Goal: Task Accomplishment & Management: Complete application form

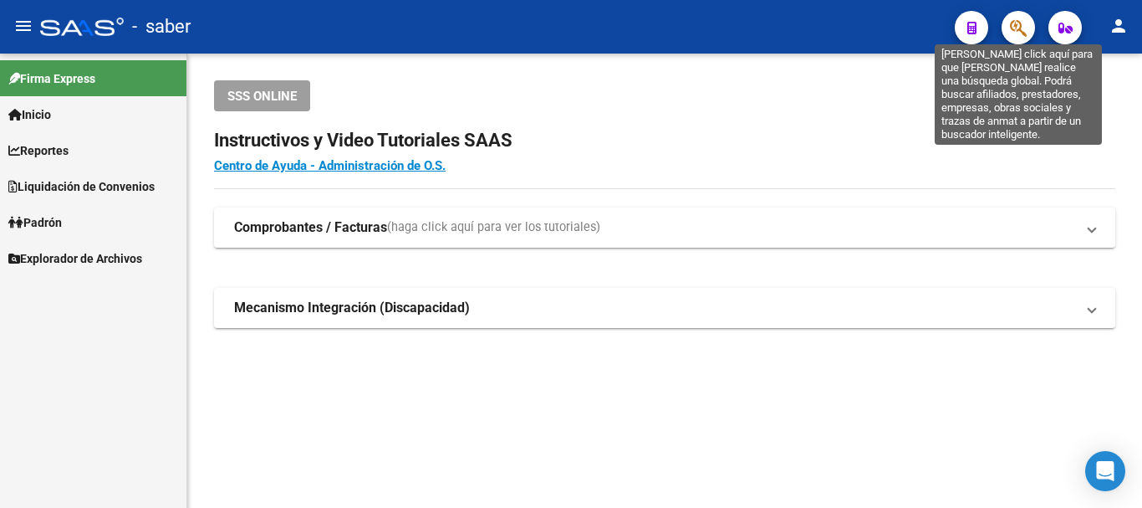
click at [1021, 18] on icon "button" at bounding box center [1018, 27] width 17 height 19
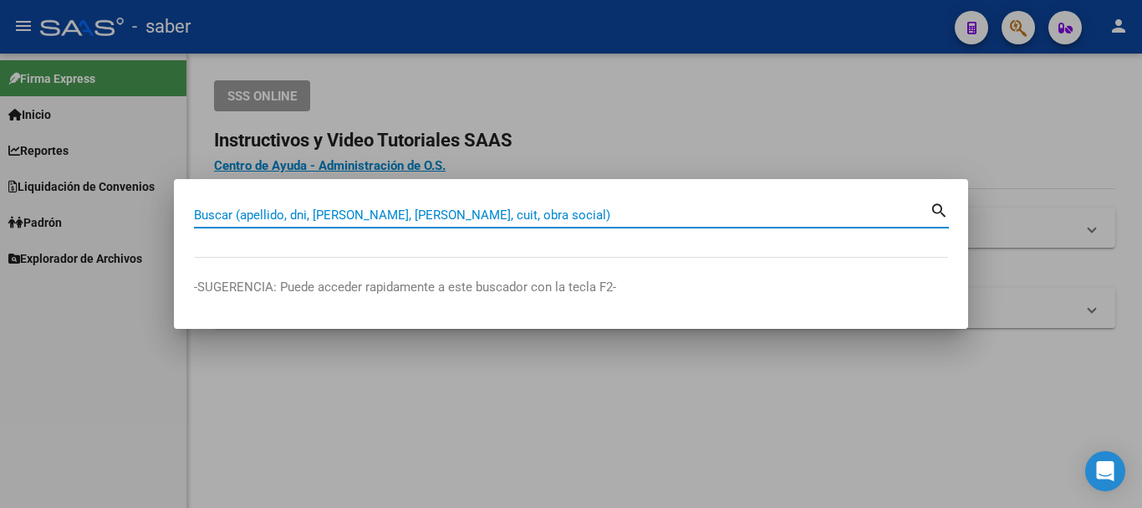
paste input "20386598771"
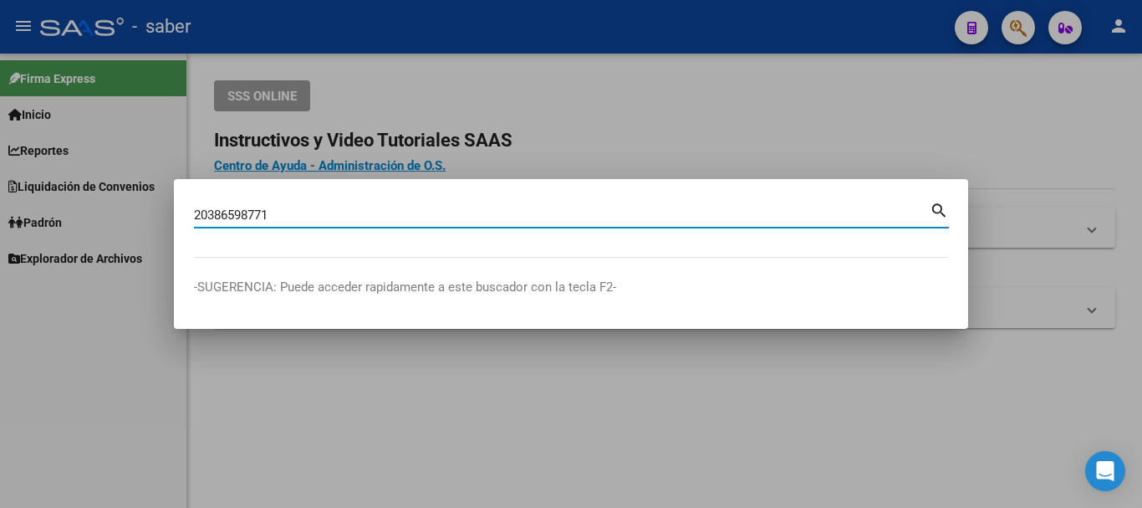
type input "20386598771"
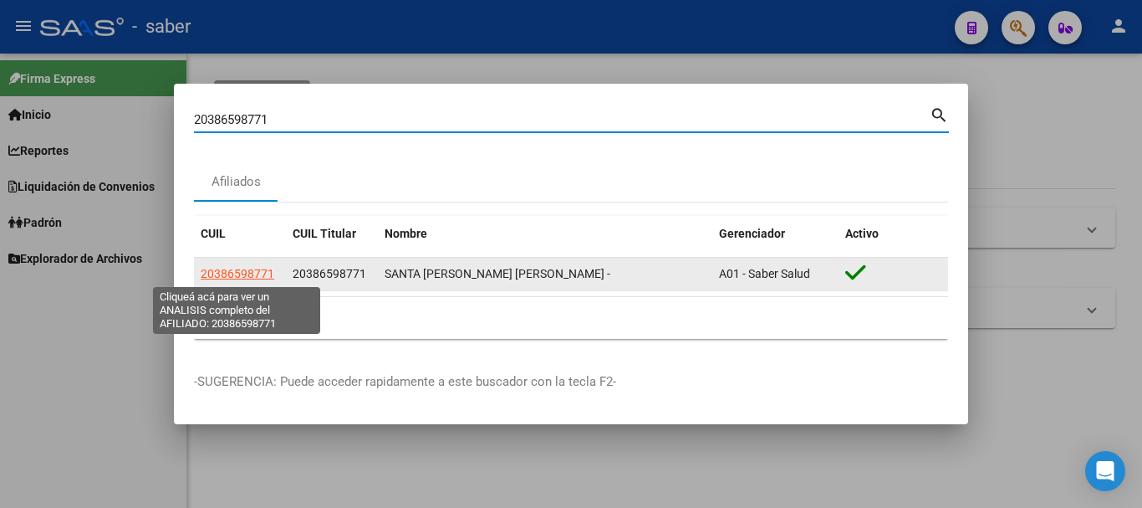
click at [255, 268] on span "20386598771" at bounding box center [238, 273] width 74 height 13
type textarea "20386598771"
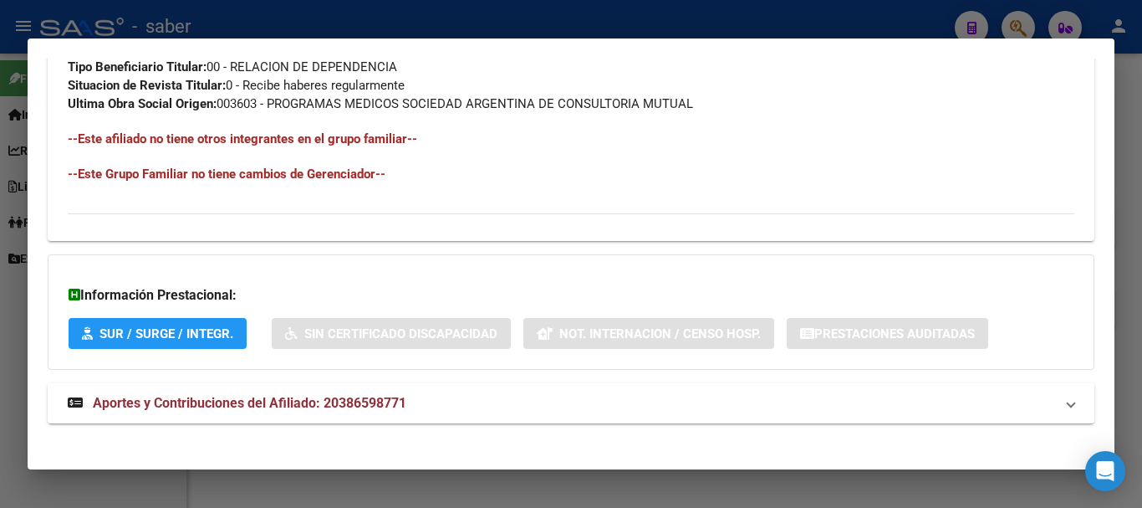
scroll to position [897, 0]
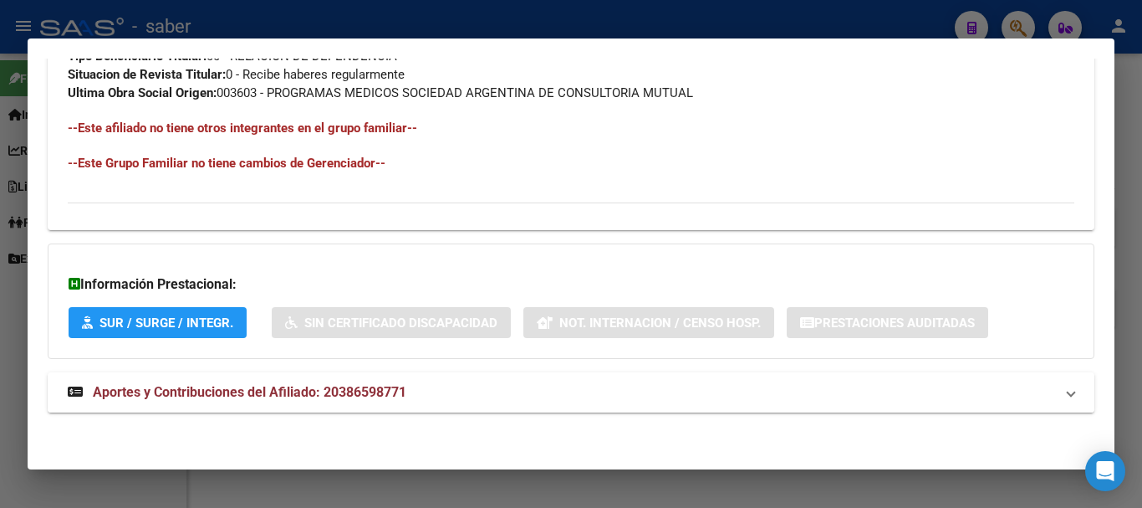
click at [225, 395] on span "Aportes y Contribuciones del Afiliado: 20386598771" at bounding box center [250, 392] width 314 height 16
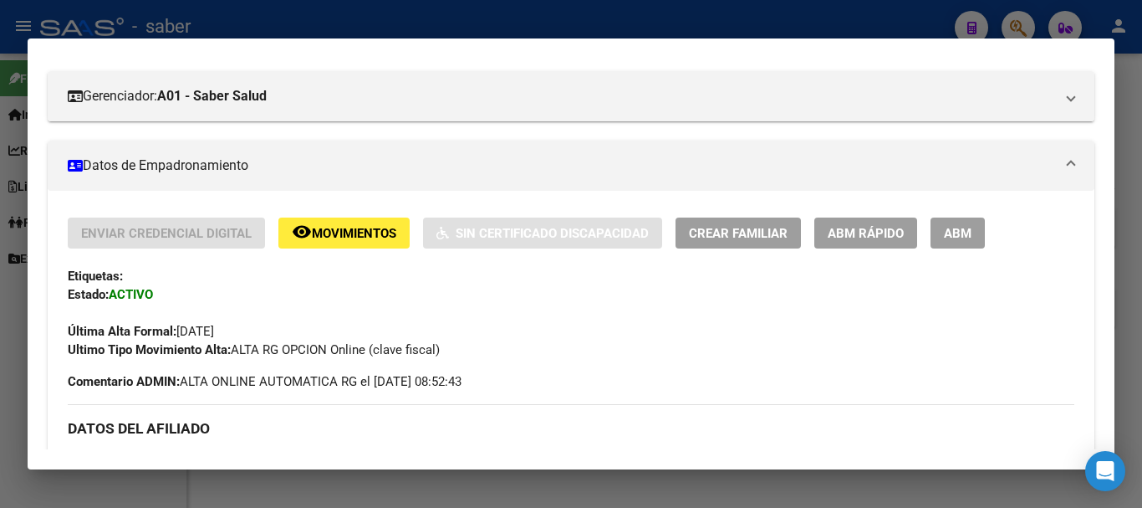
scroll to position [251, 0]
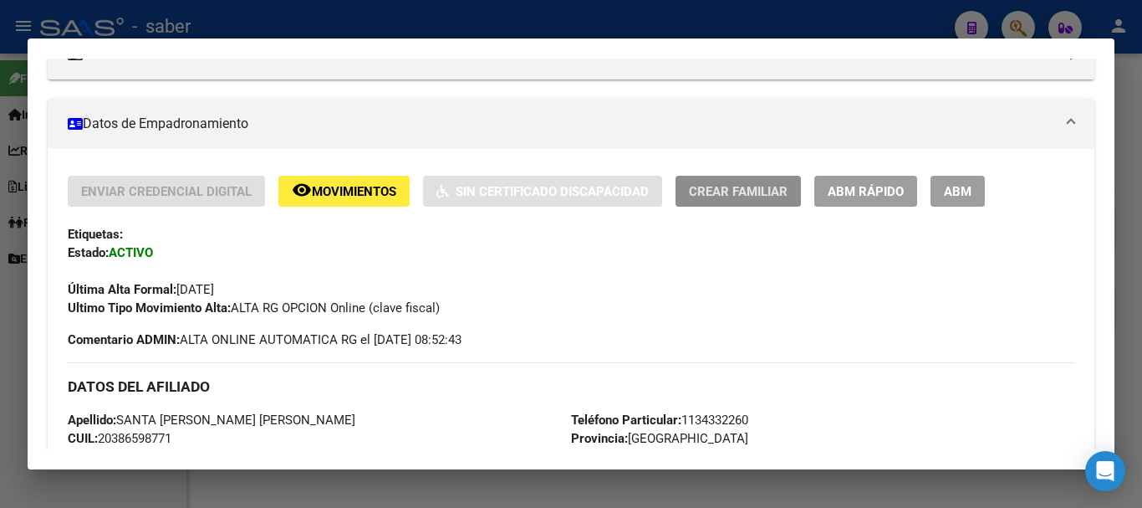
click at [752, 188] on span "Crear Familiar" at bounding box center [738, 191] width 99 height 15
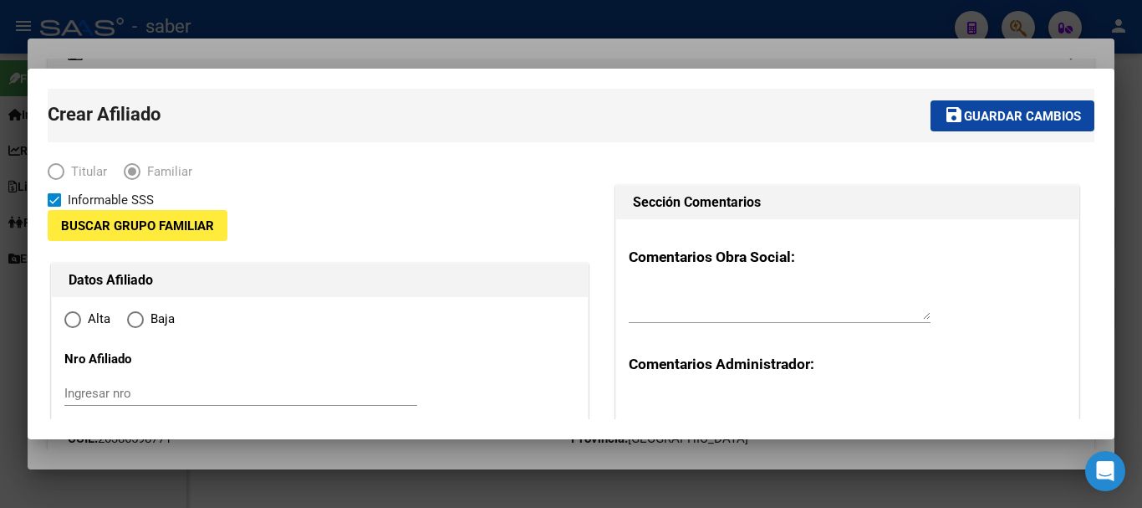
type input "30-54641925-4"
type input "BERNAL"
type input "1876"
type input "CALLE 172"
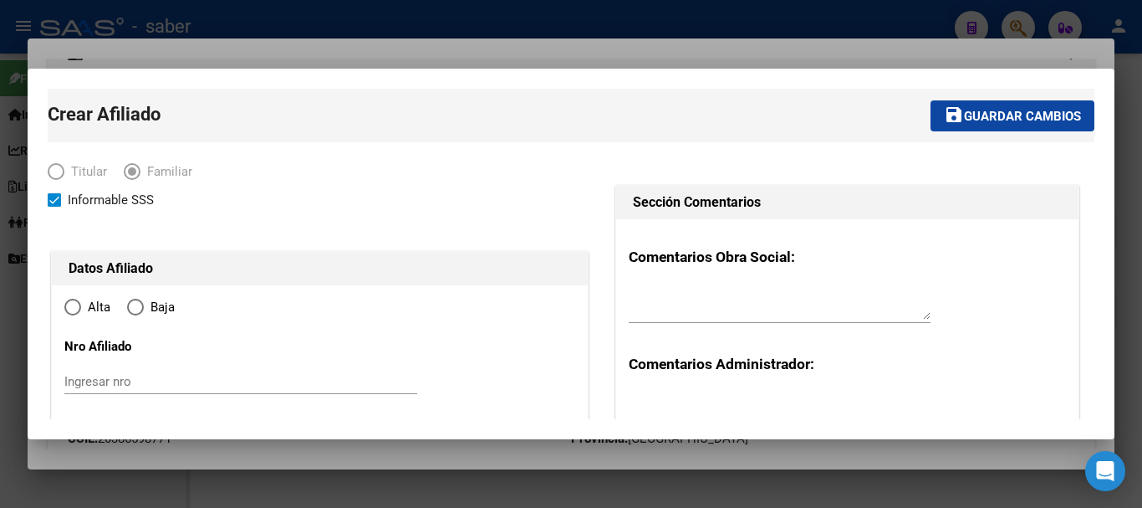
radio input "true"
type input "30-54641925-4"
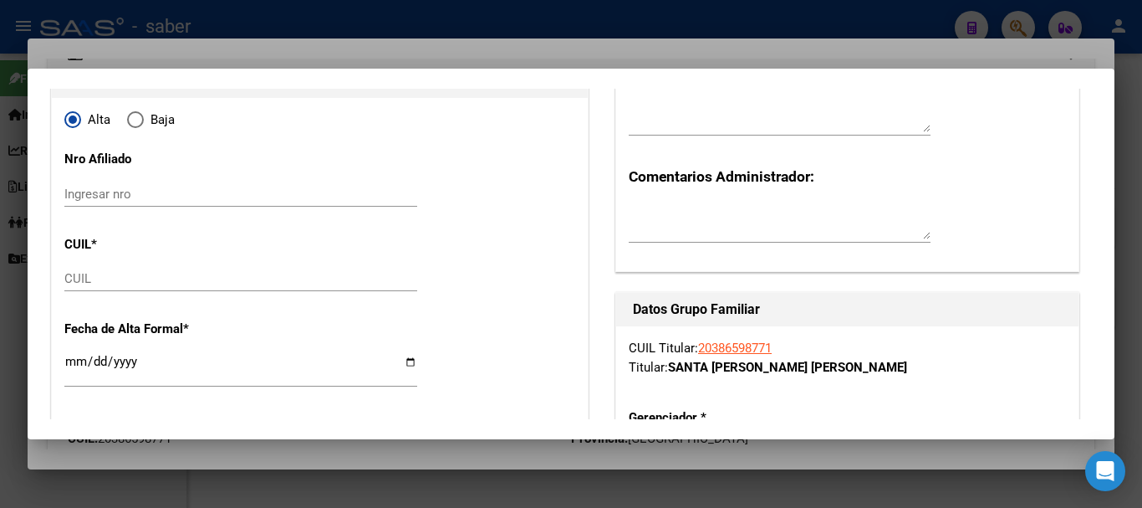
scroll to position [84, 0]
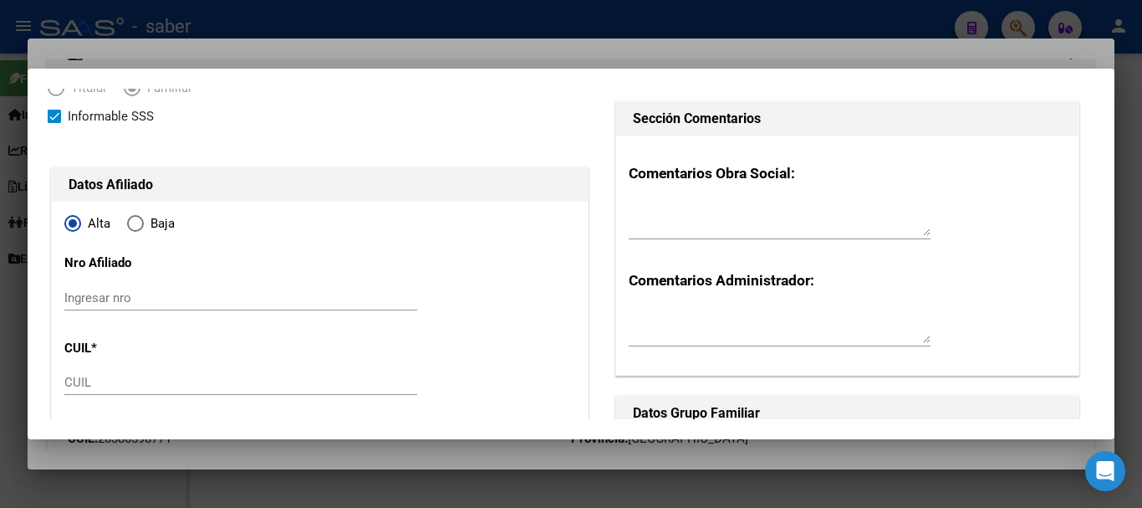
click at [89, 387] on input "CUIL" at bounding box center [240, 382] width 353 height 15
paste input "27-59555643-6"
type input "27-59555643-6"
type input "59555643"
type input "SANTA CRUZ"
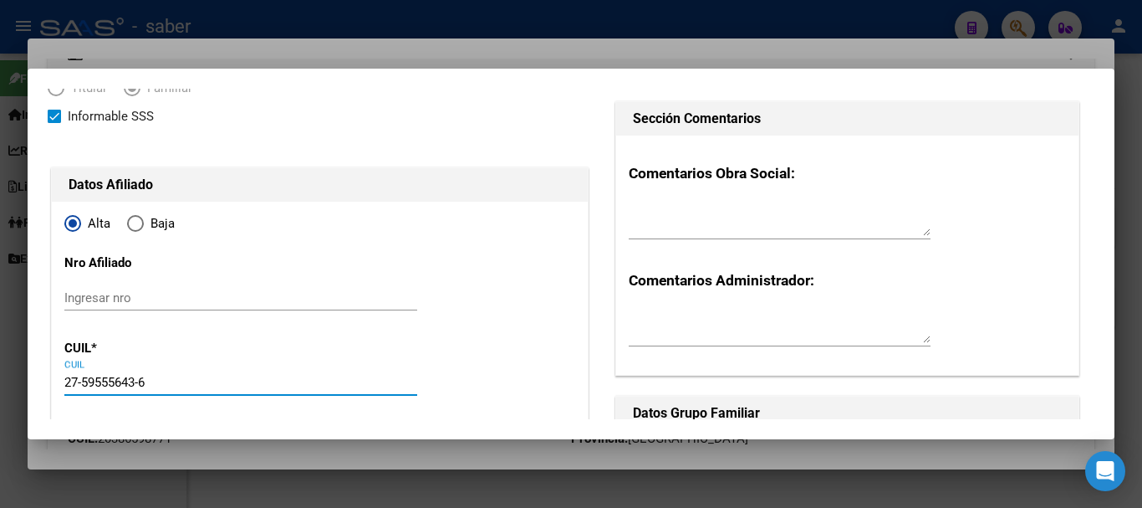
type input "[PERSON_NAME]"
type input "[DATE]"
type input "BERNAL OESTE"
type input "CALLE 177"
type input "1721"
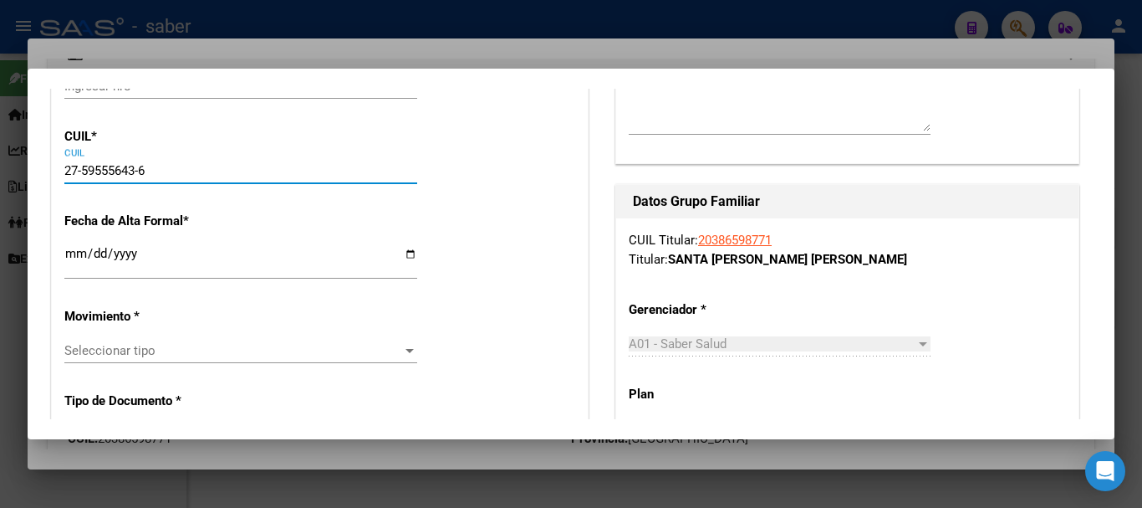
scroll to position [335, 0]
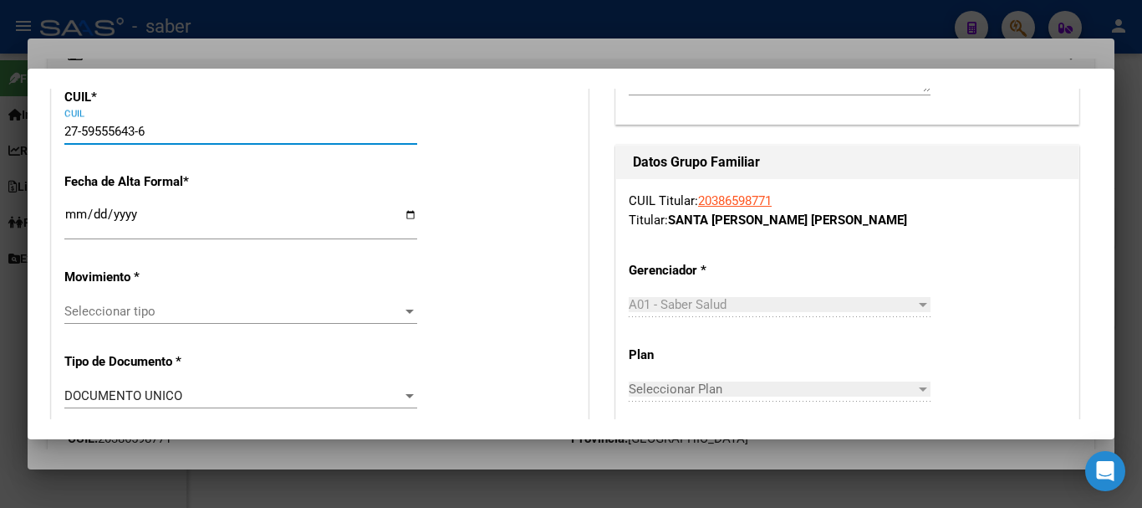
type input "27-59555643-6"
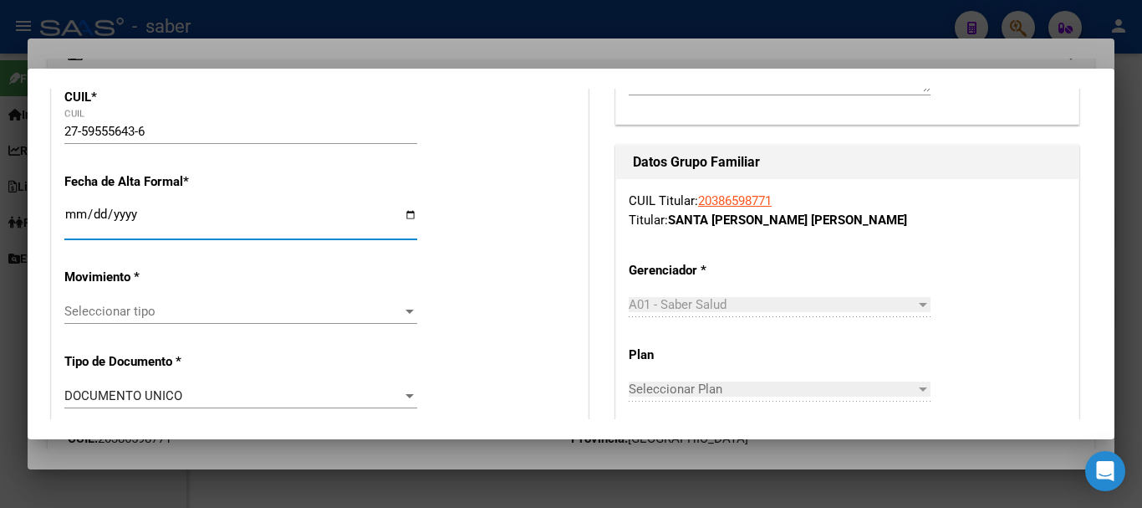
click at [72, 215] on input "Ingresar fecha" at bounding box center [240, 220] width 353 height 27
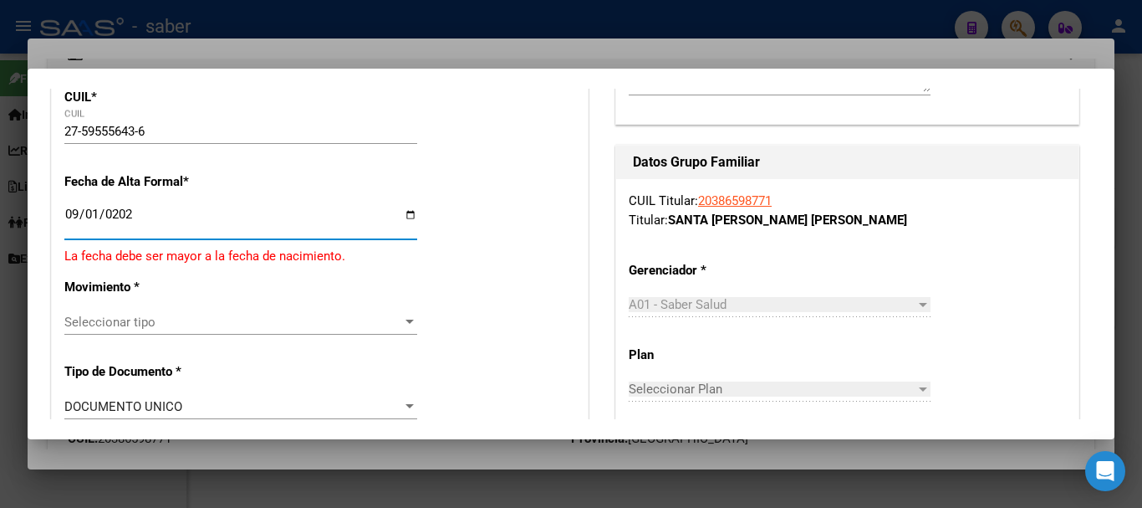
type input "[DATE]"
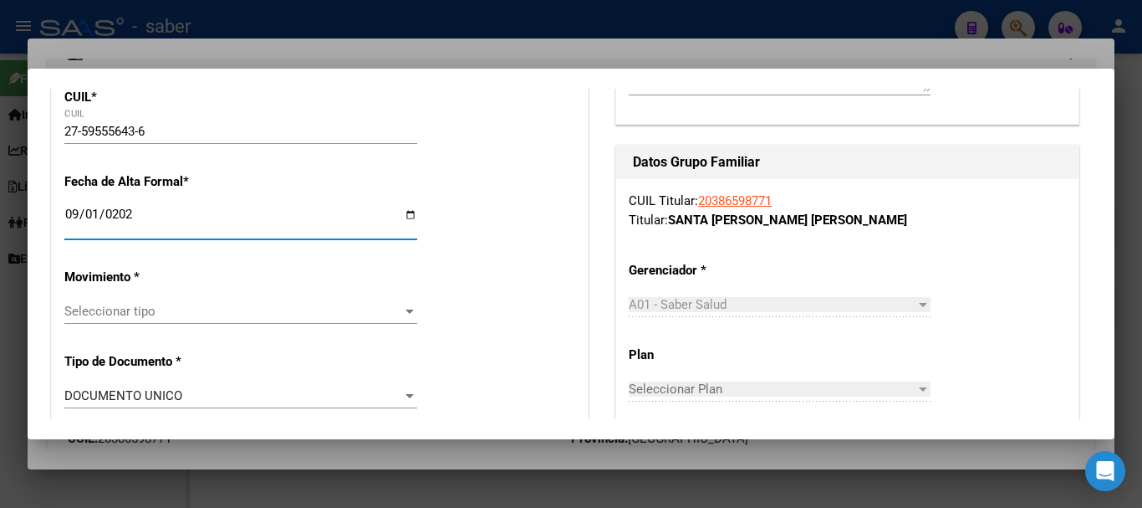
click at [123, 309] on span "Seleccionar tipo" at bounding box center [233, 311] width 338 height 15
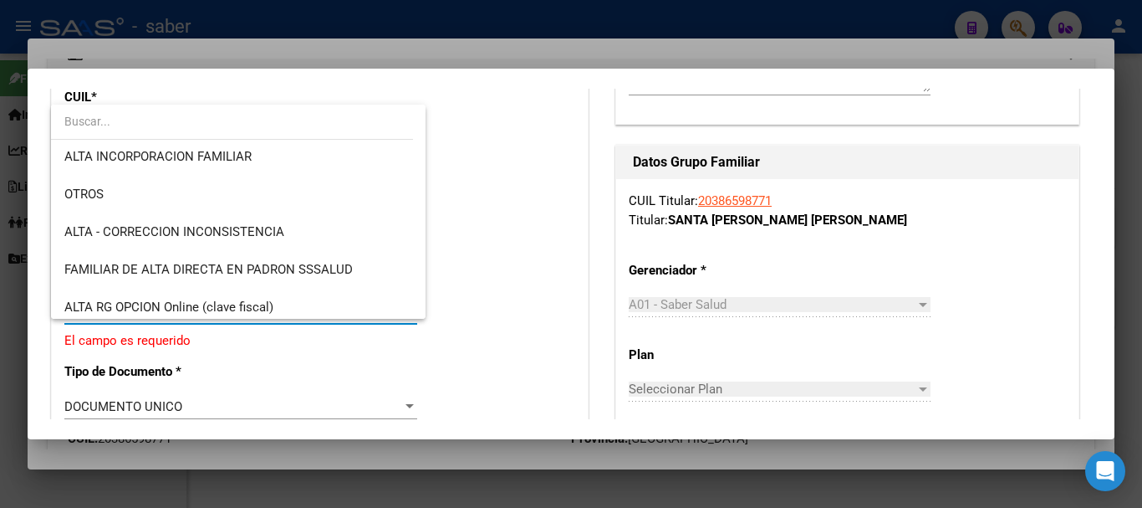
scroll to position [301, 0]
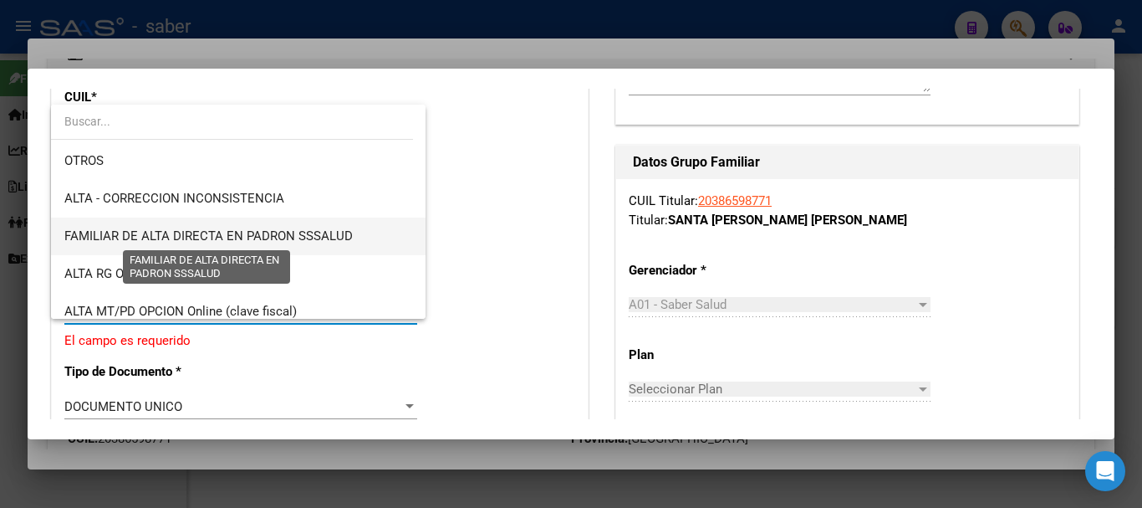
click at [311, 236] on span "FAMILIAR DE ALTA DIRECTA EN PADRON SSSALUD" at bounding box center [208, 235] width 289 height 15
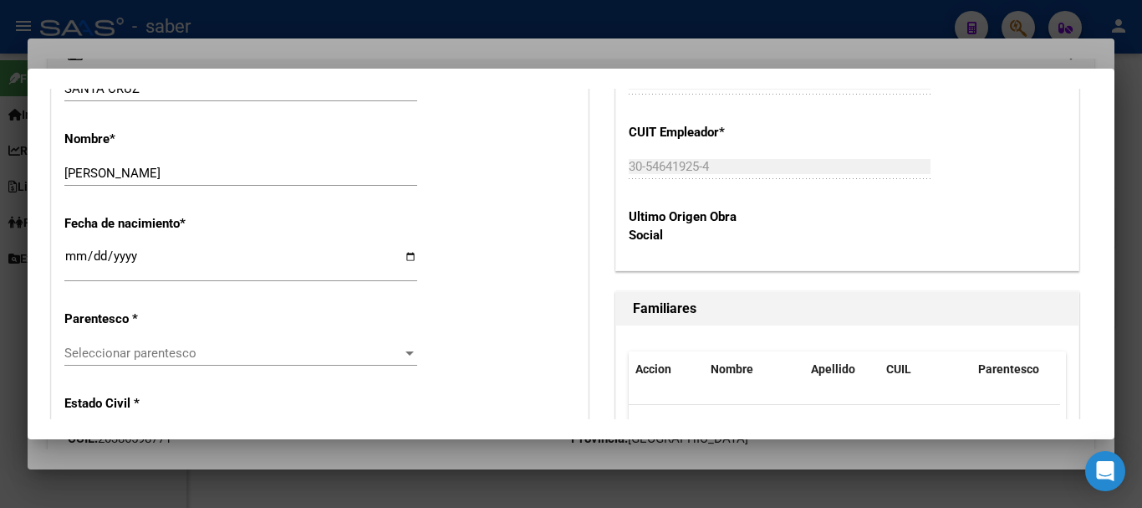
scroll to position [836, 0]
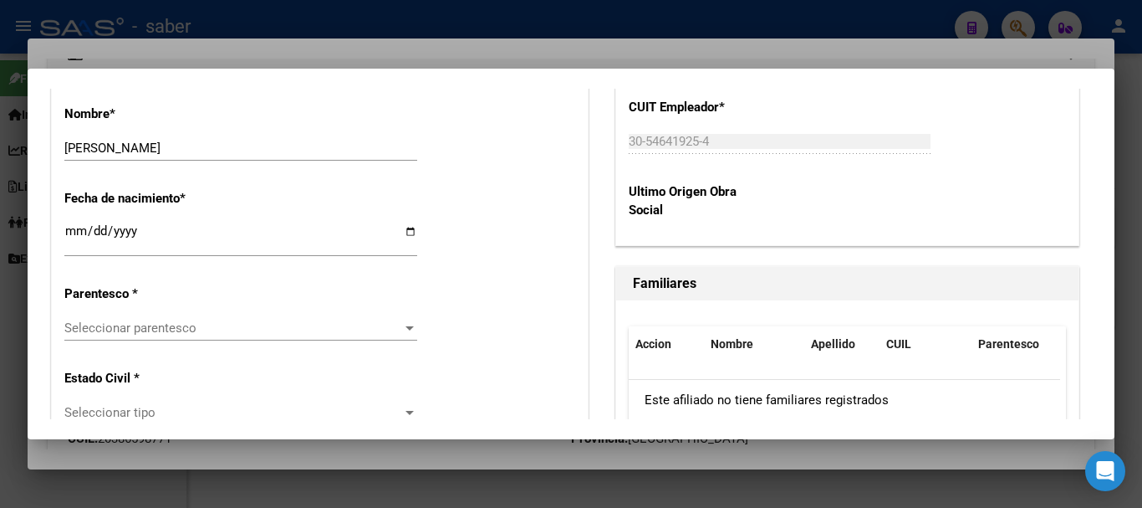
click at [294, 321] on span "Seleccionar parentesco" at bounding box center [233, 327] width 338 height 15
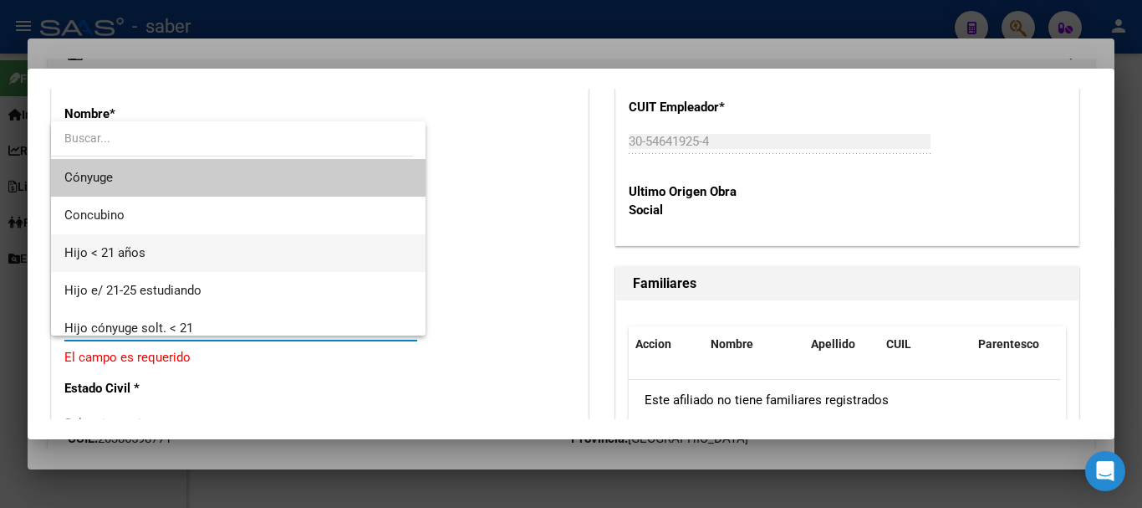
click at [264, 256] on span "Hijo < 21 años" at bounding box center [238, 253] width 348 height 38
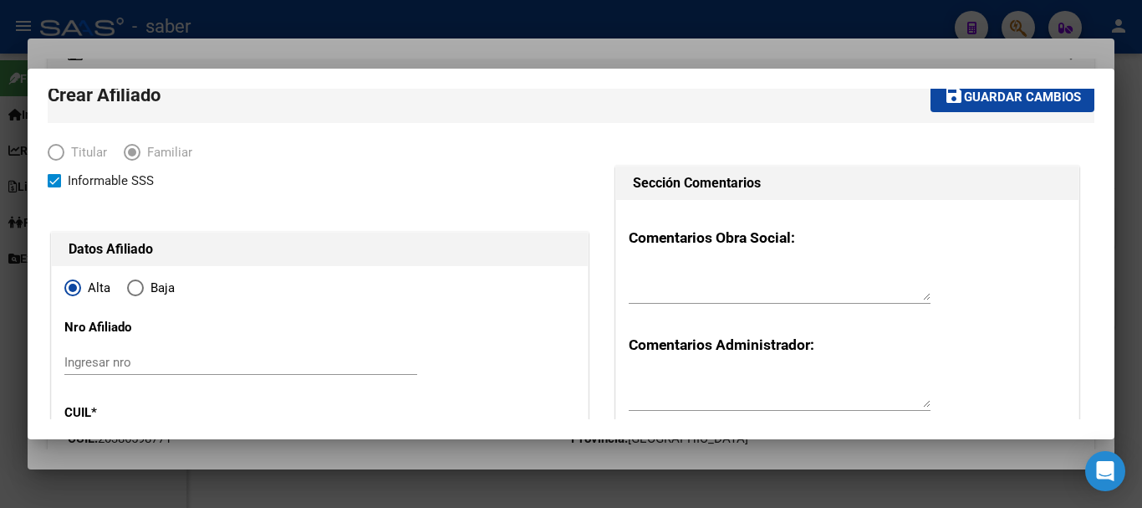
scroll to position [0, 0]
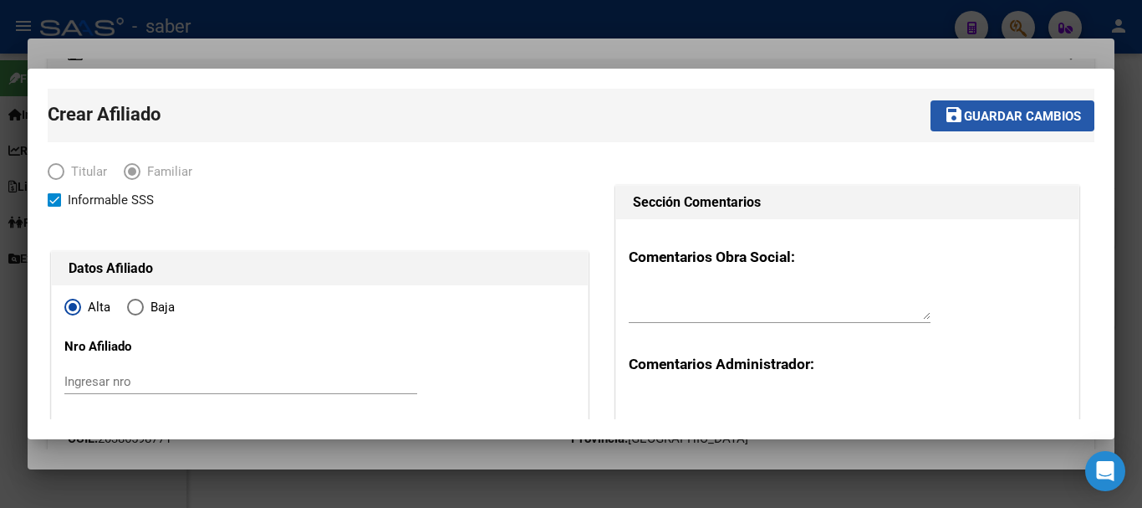
click at [967, 112] on span "Guardar cambios" at bounding box center [1022, 116] width 117 height 15
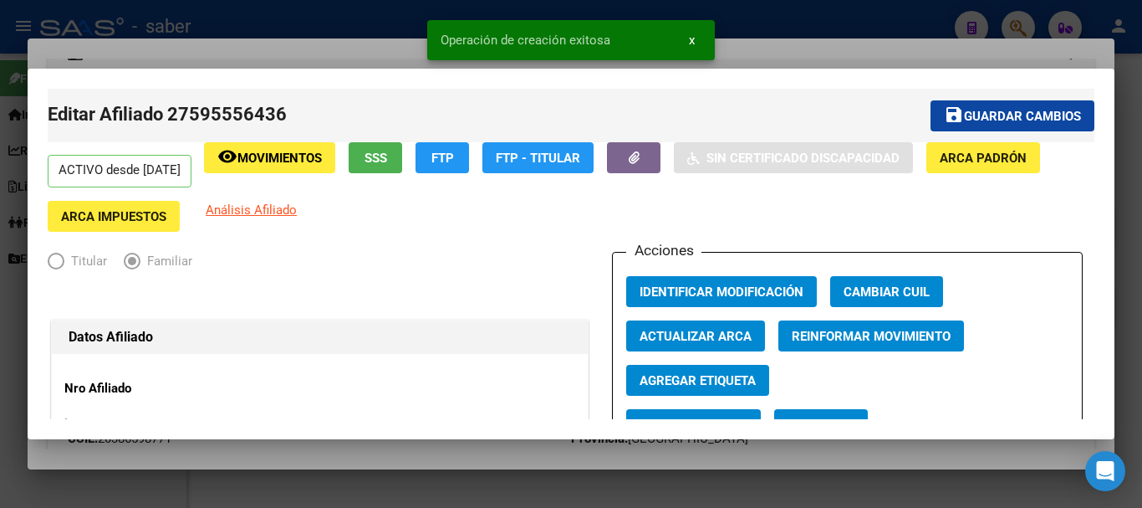
click at [948, 111] on mat-icon "save" at bounding box center [954, 115] width 20 height 20
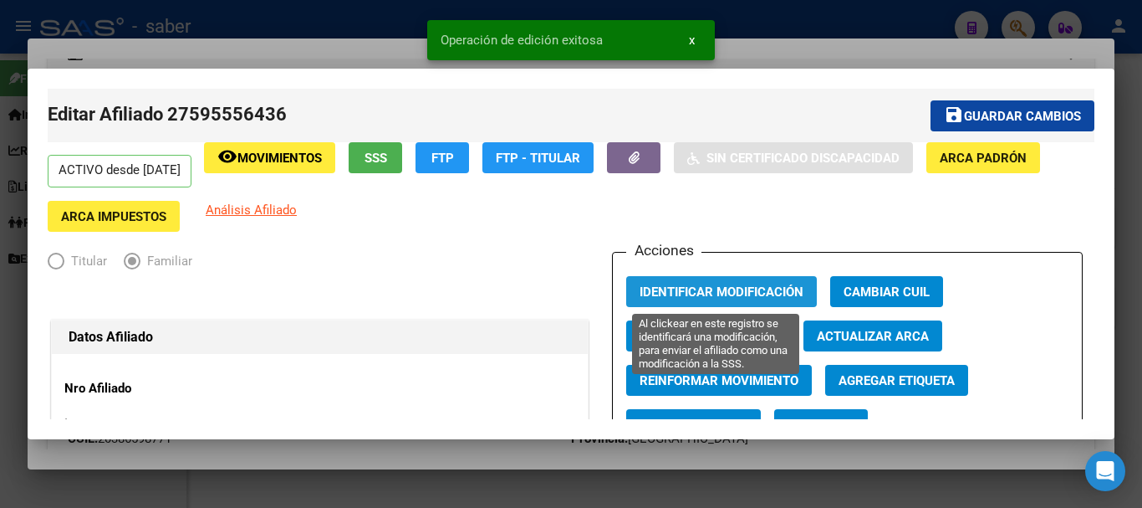
click at [662, 295] on span "Identificar Modificación" at bounding box center [722, 291] width 164 height 15
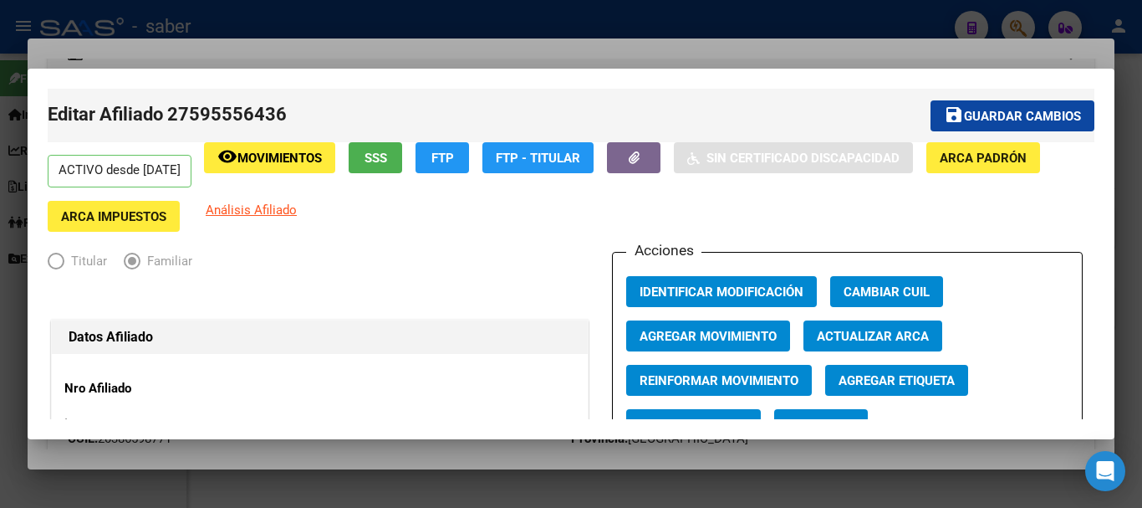
click at [71, 28] on div at bounding box center [571, 254] width 1142 height 508
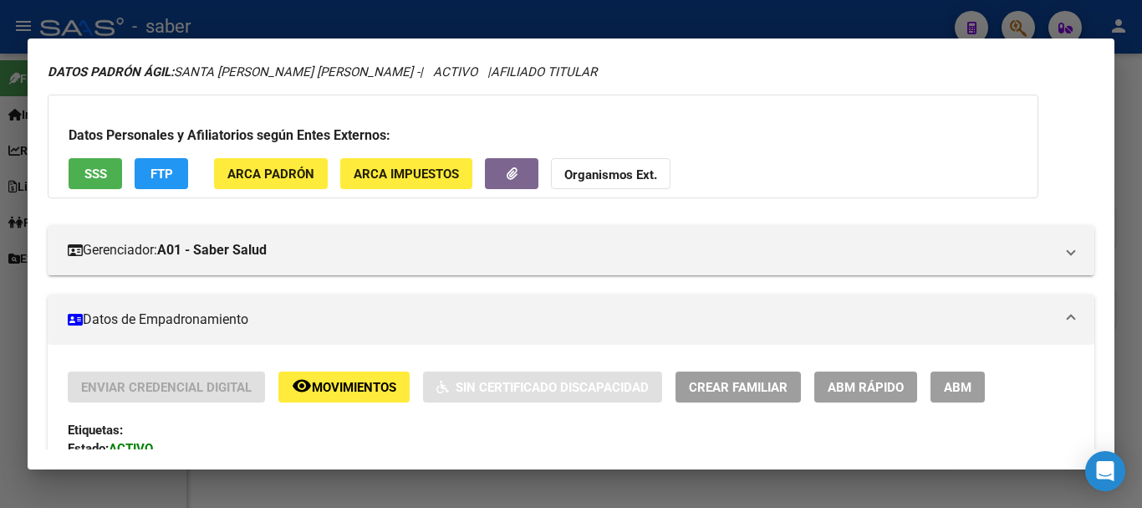
scroll to position [84, 0]
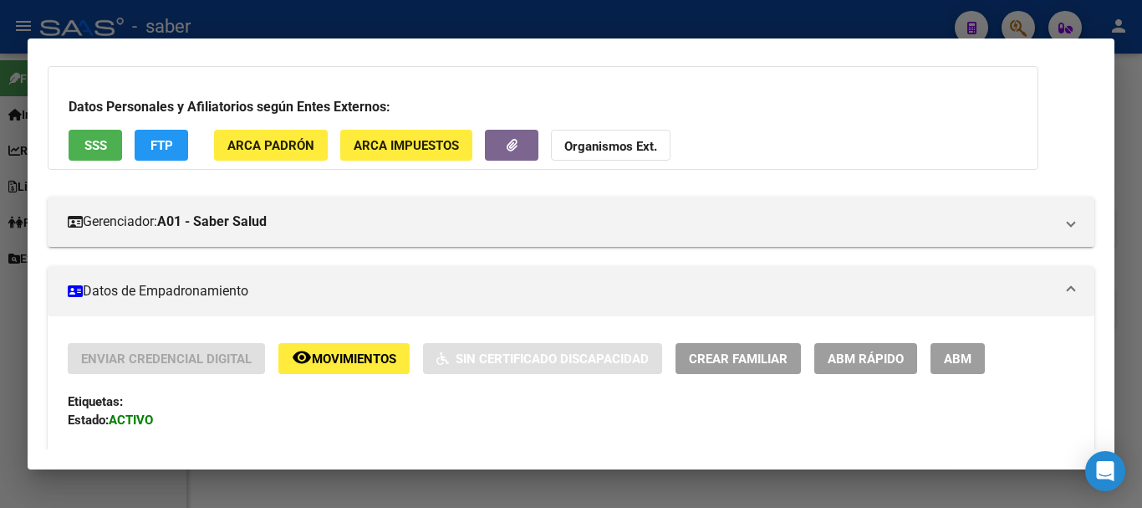
click at [725, 368] on button "Crear Familiar" at bounding box center [738, 358] width 125 height 31
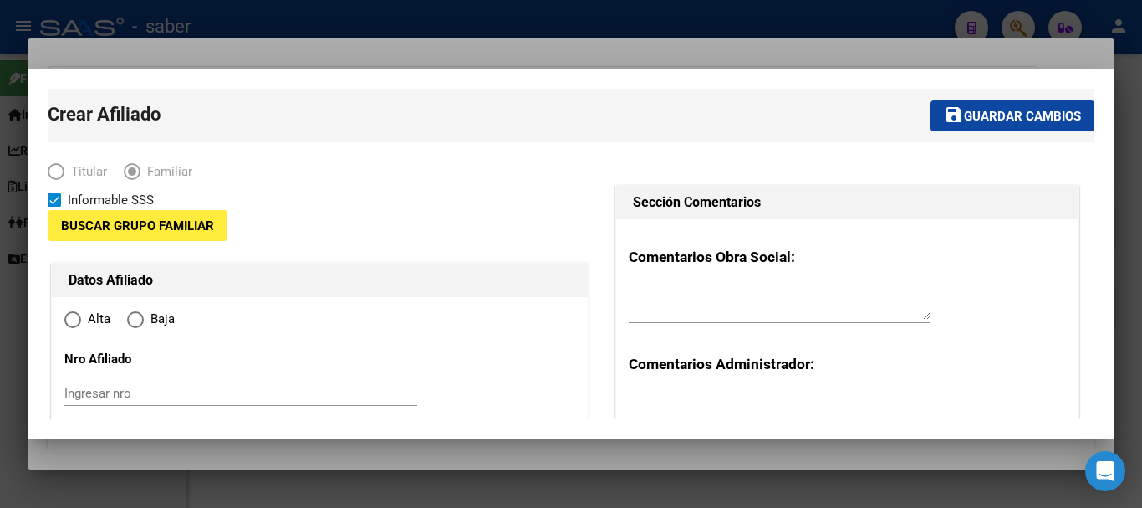
type input "30-54641925-4"
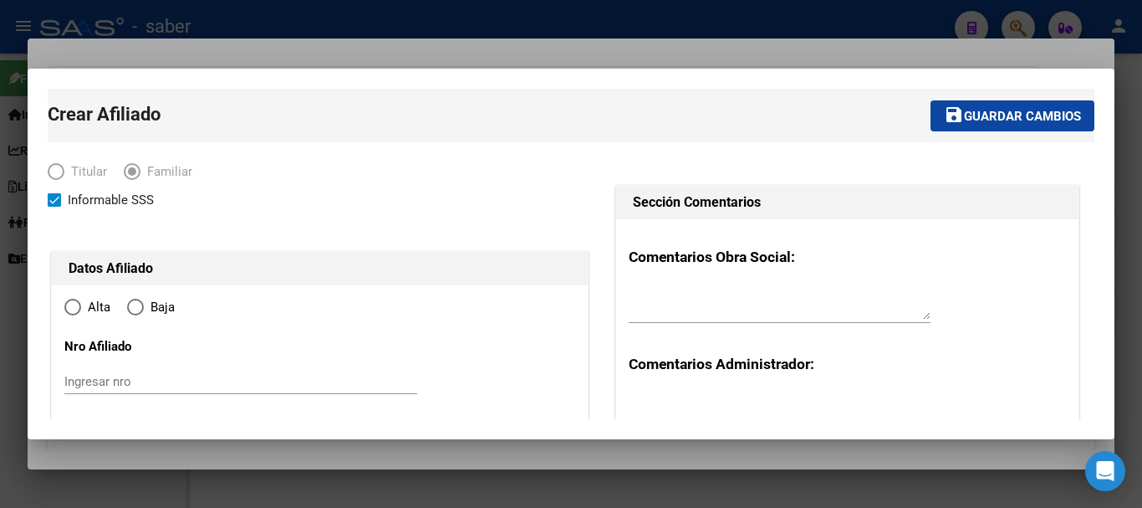
radio input "true"
type input "BERNAL"
type input "1876"
type input "CALLE 172"
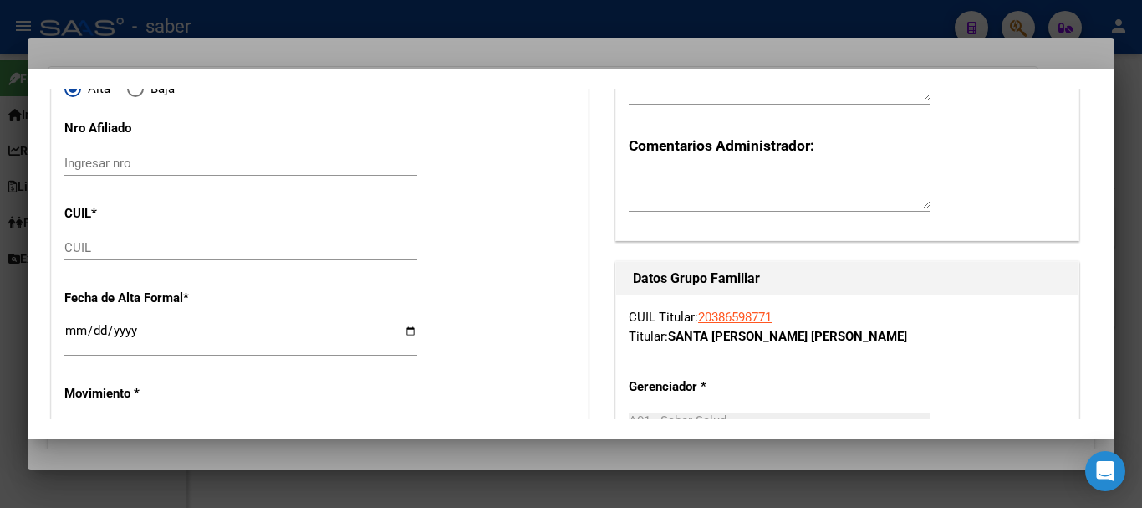
scroll to position [251, 0]
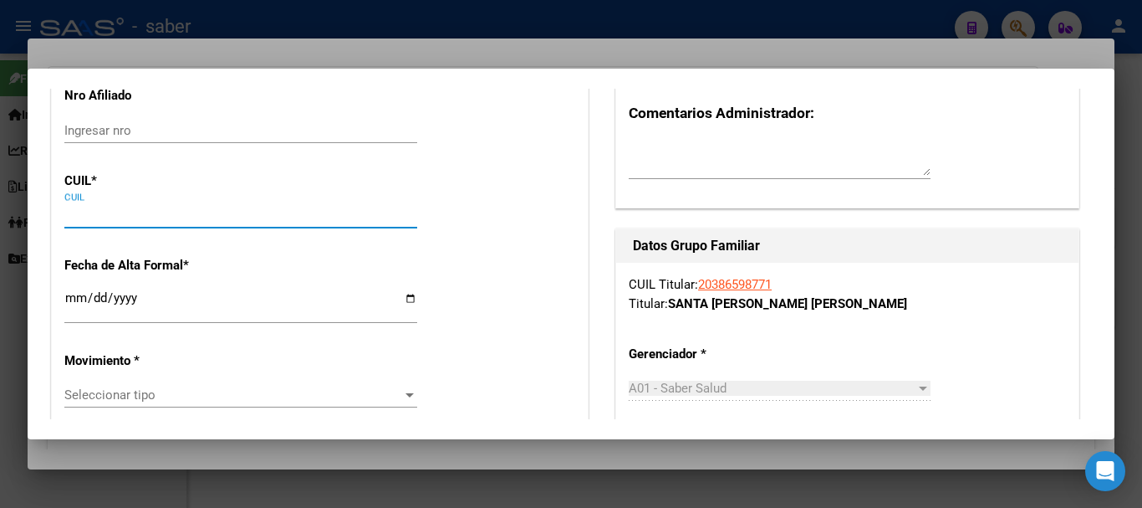
click at [116, 214] on input "CUIL" at bounding box center [240, 214] width 353 height 15
paste input "20-70033154-8"
type input "20-70033154-8"
type input "70033154"
type input "SANTA CRUZ"
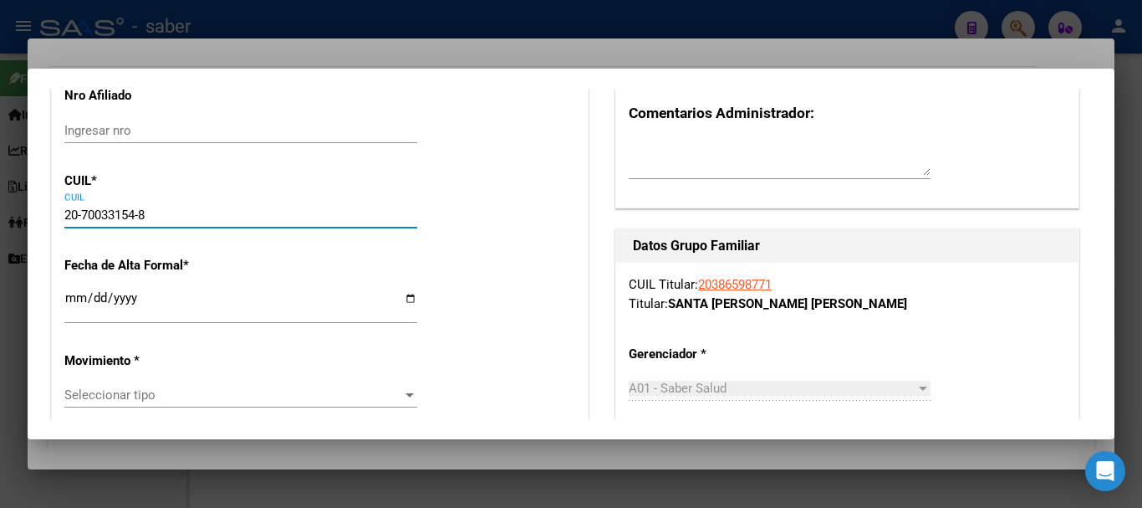
type input "DULCE PIA"
type input "[DATE]"
type input "BERNAL"
type input "177"
type input "1719"
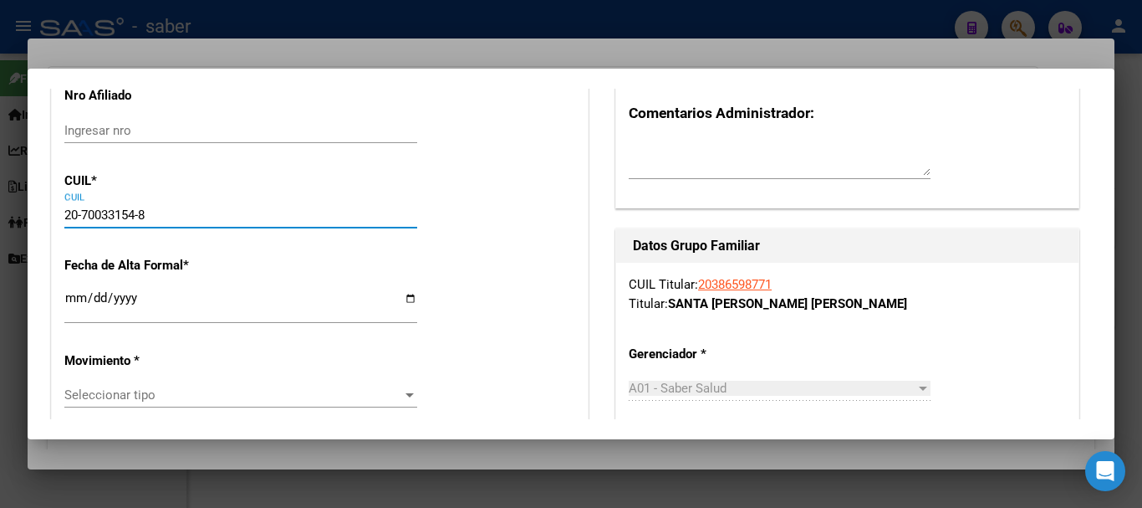
type input "20-70033154-8"
click at [69, 297] on input "Ingresar fecha" at bounding box center [240, 304] width 353 height 27
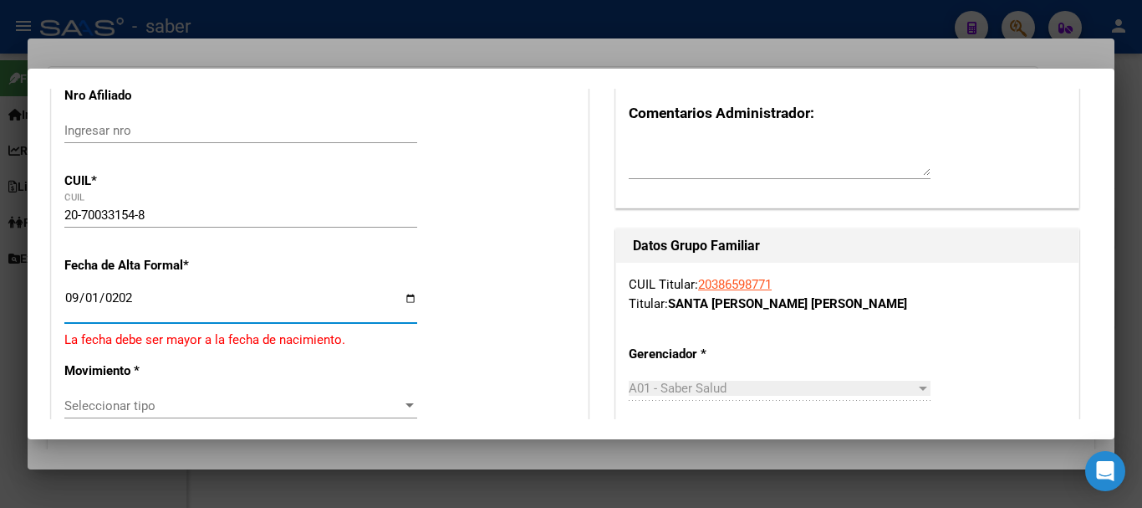
type input "[DATE]"
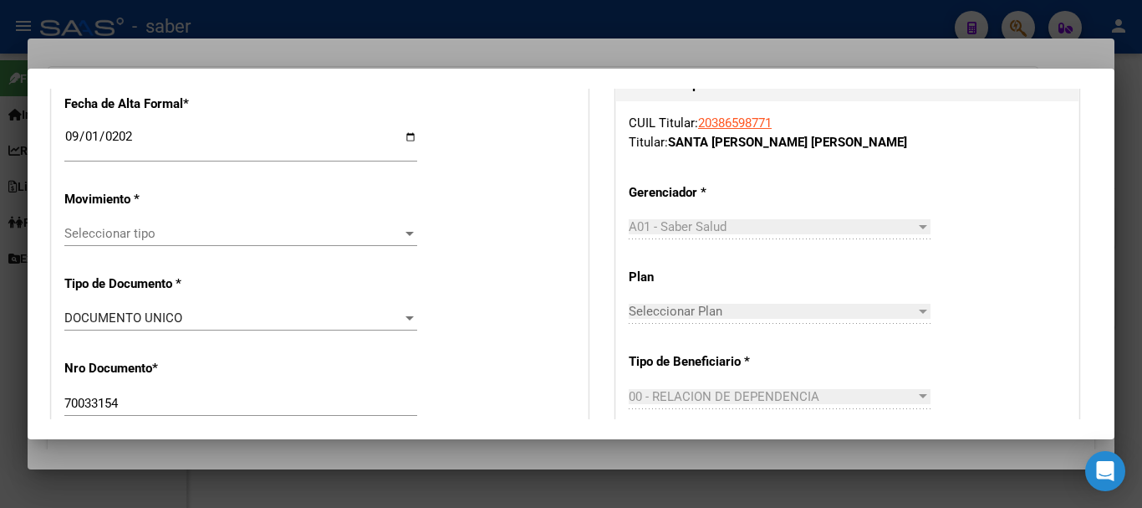
scroll to position [418, 0]
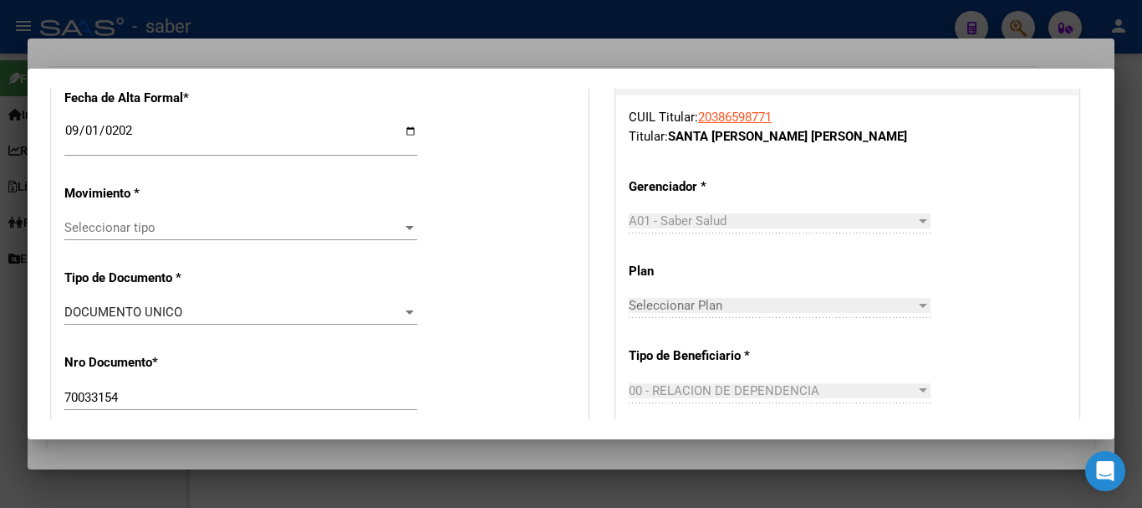
click at [135, 221] on span "Seleccionar tipo" at bounding box center [233, 227] width 338 height 15
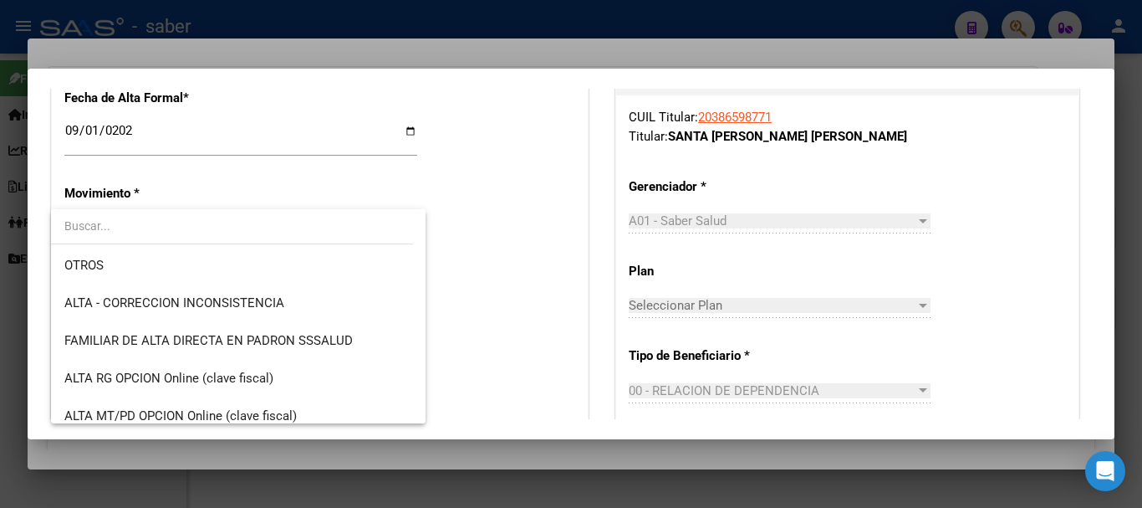
scroll to position [335, 0]
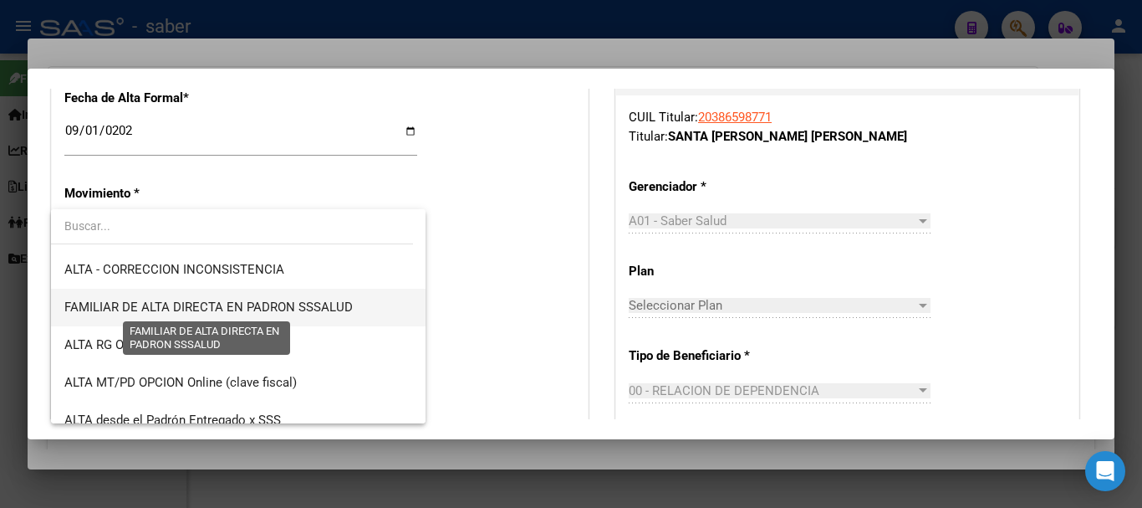
click at [292, 310] on span "FAMILIAR DE ALTA DIRECTA EN PADRON SSSALUD" at bounding box center [208, 306] width 289 height 15
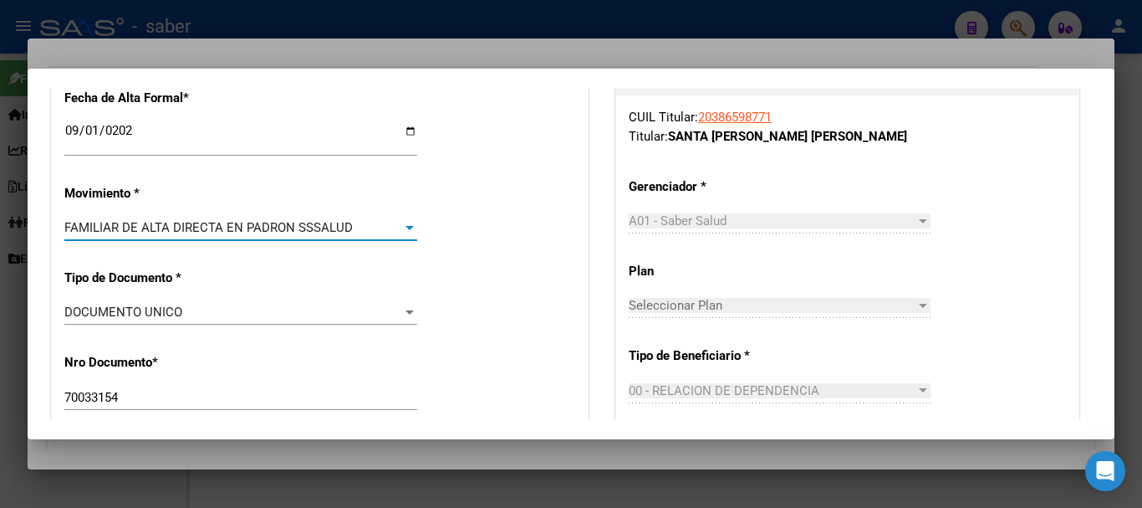
click at [407, 229] on div at bounding box center [410, 228] width 8 height 4
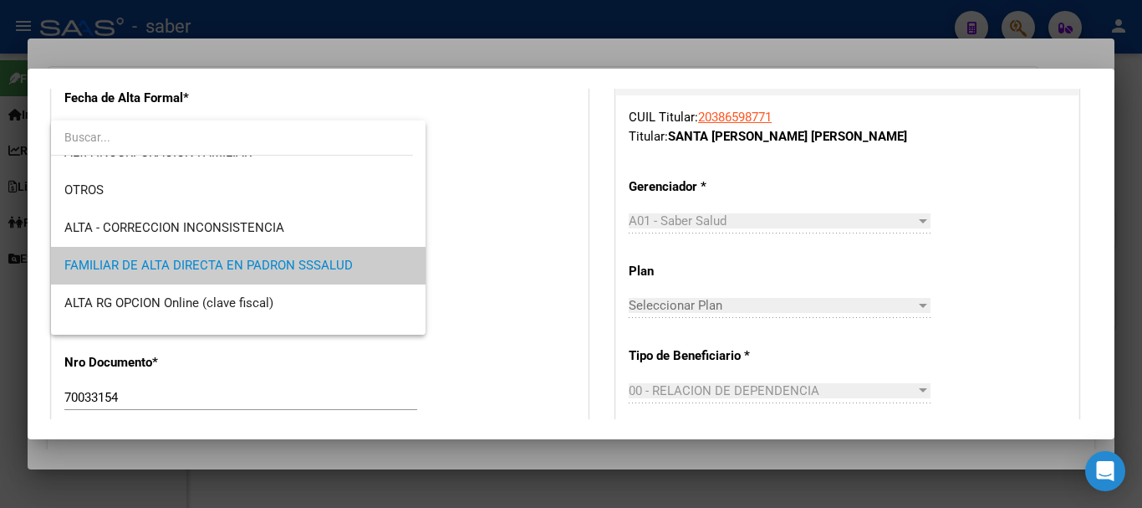
scroll to position [297, 0]
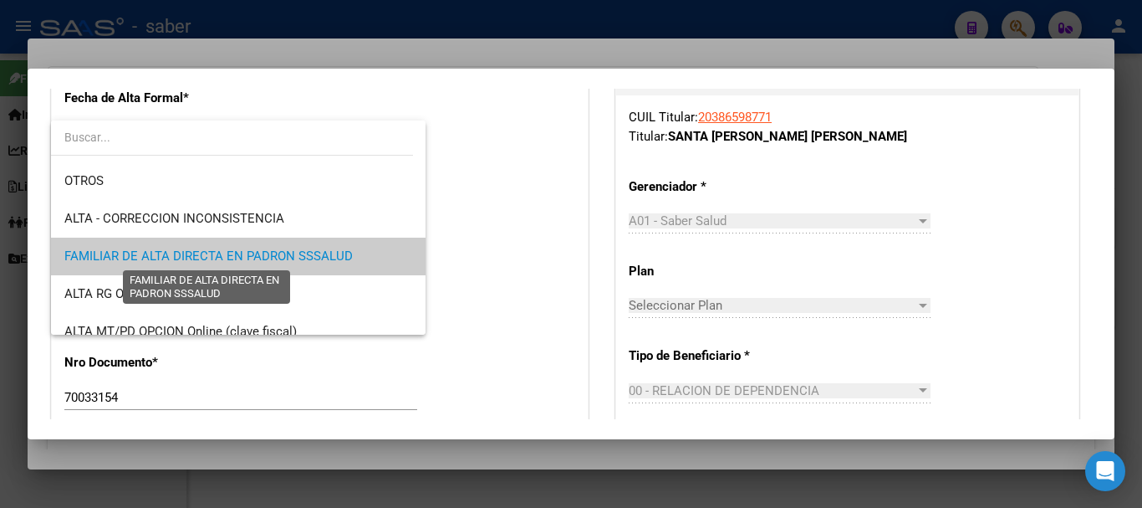
click at [324, 257] on span "FAMILIAR DE ALTA DIRECTA EN PADRON SSSALUD" at bounding box center [208, 255] width 289 height 15
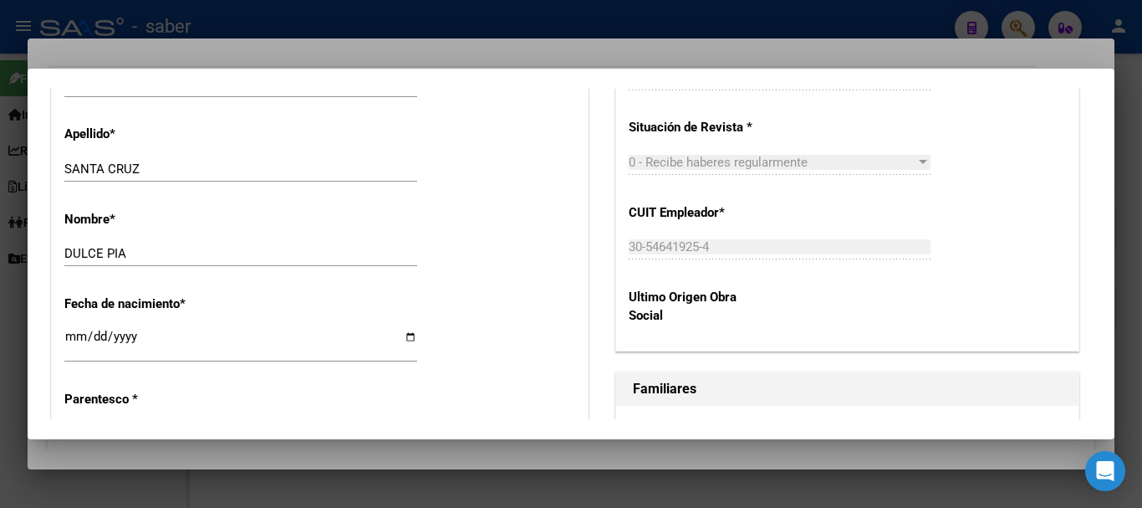
scroll to position [836, 0]
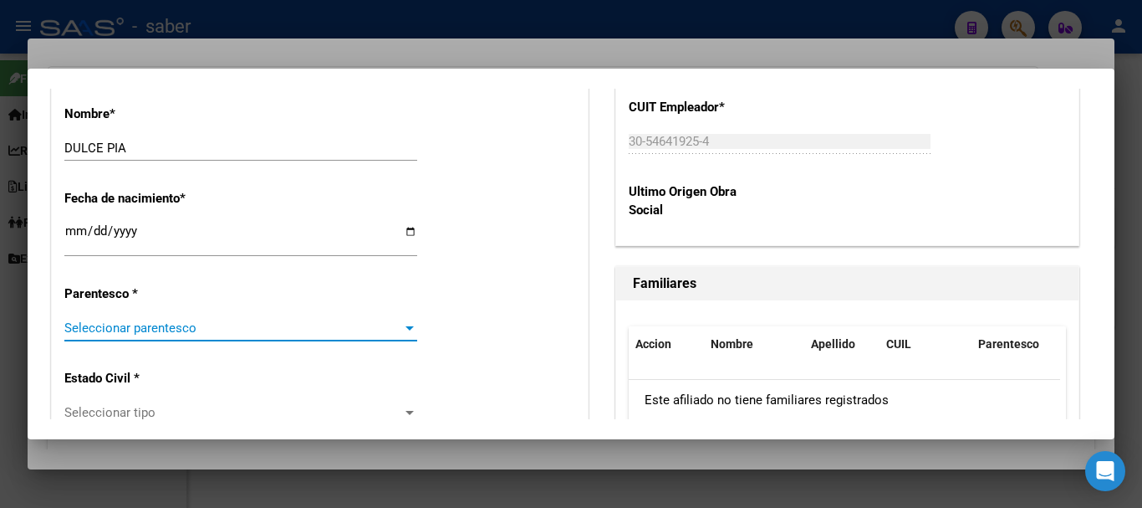
click at [190, 329] on span "Seleccionar parentesco" at bounding box center [233, 327] width 338 height 15
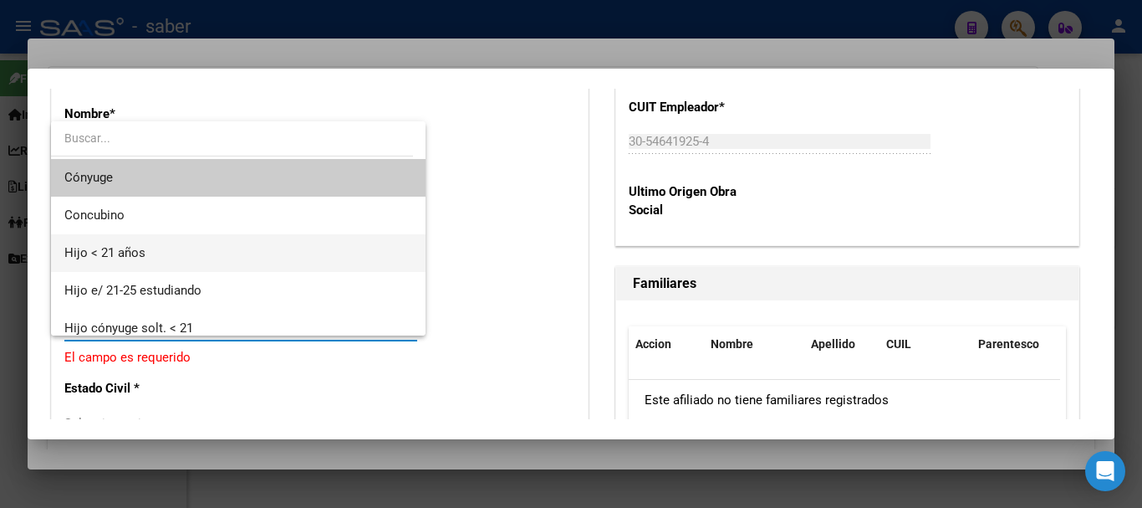
click at [179, 249] on span "Hijo < 21 años" at bounding box center [238, 253] width 348 height 38
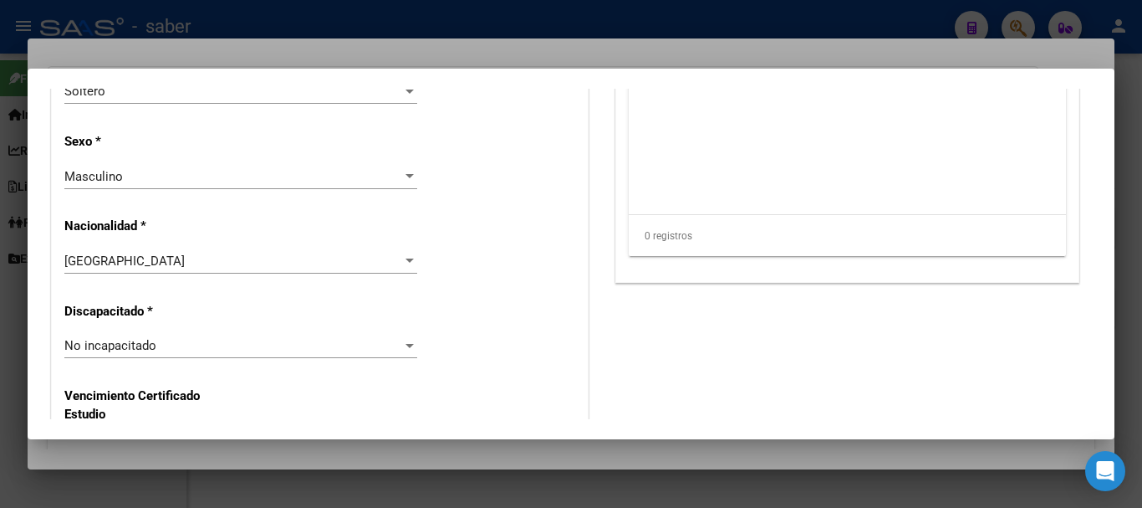
scroll to position [1171, 0]
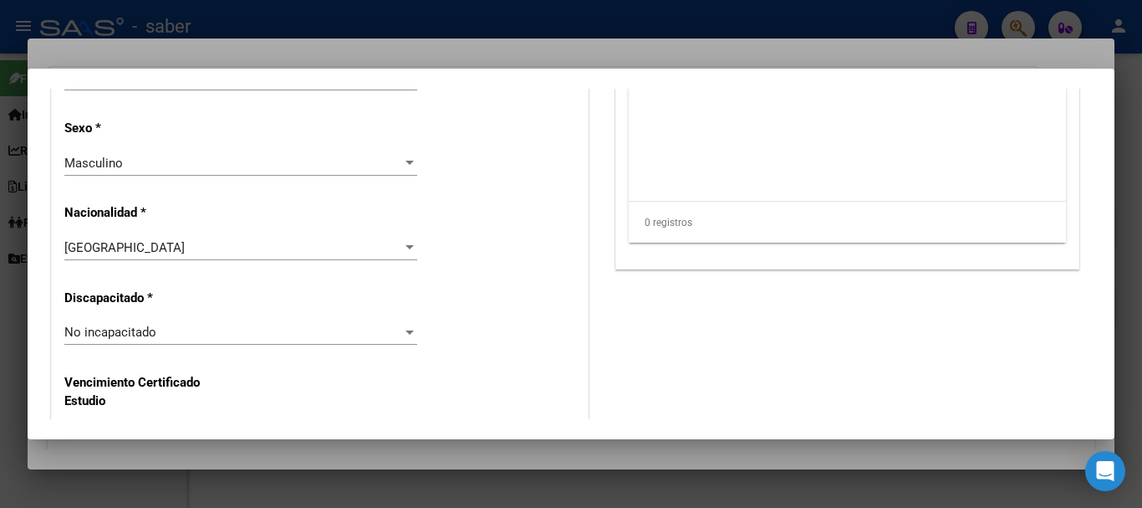
click at [224, 163] on div "Masculino" at bounding box center [233, 163] width 338 height 15
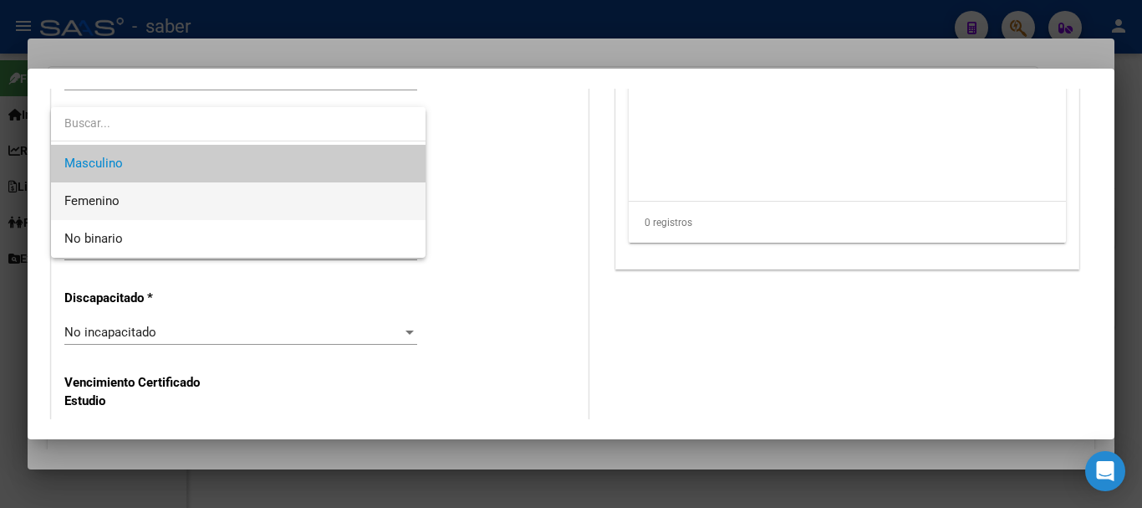
click at [207, 201] on span "Femenino" at bounding box center [238, 201] width 348 height 38
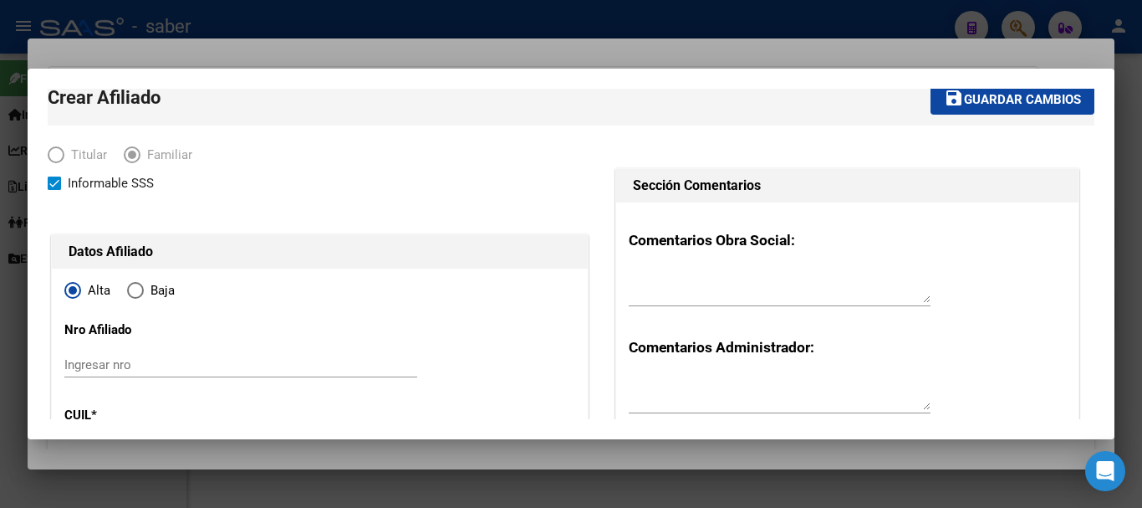
scroll to position [0, 0]
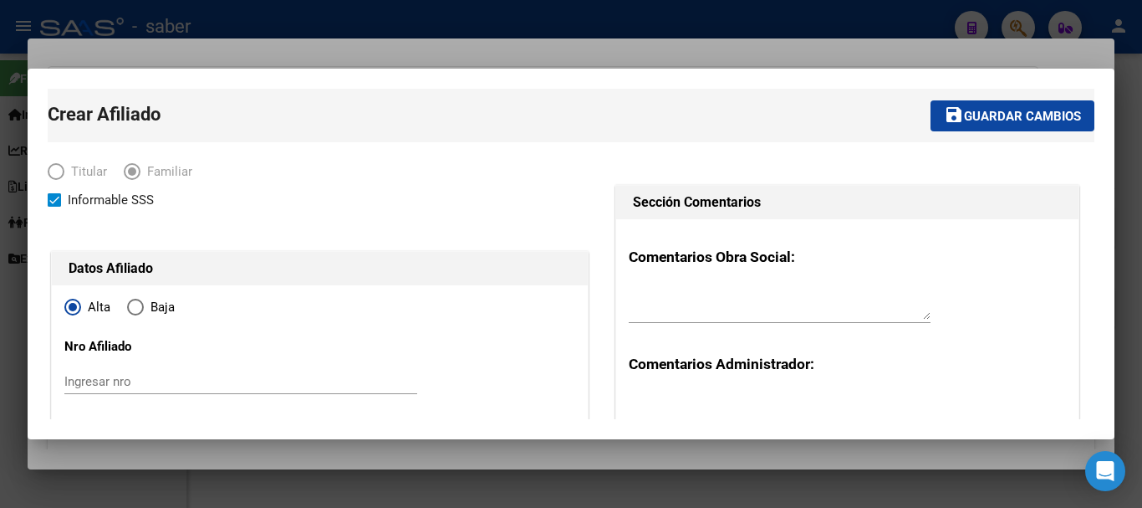
click at [1004, 115] on span "Guardar cambios" at bounding box center [1022, 116] width 117 height 15
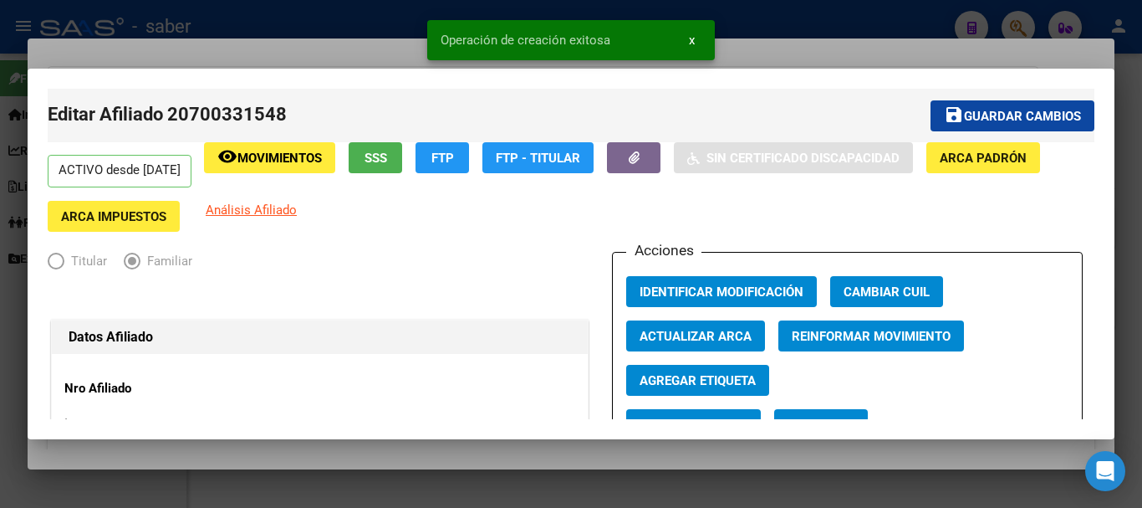
click at [973, 111] on span "Guardar cambios" at bounding box center [1022, 116] width 117 height 15
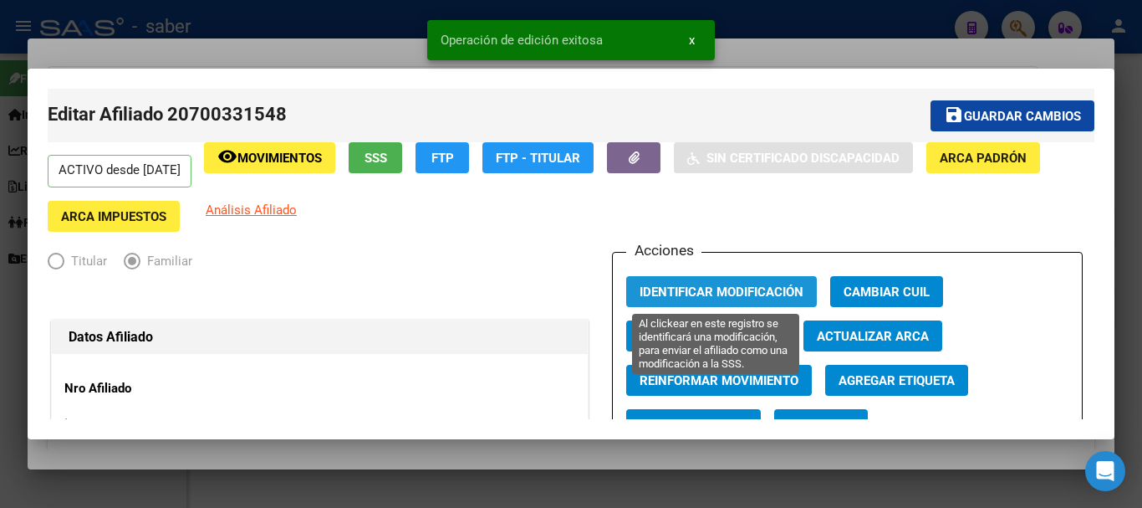
click at [652, 286] on span "Identificar Modificación" at bounding box center [722, 291] width 164 height 15
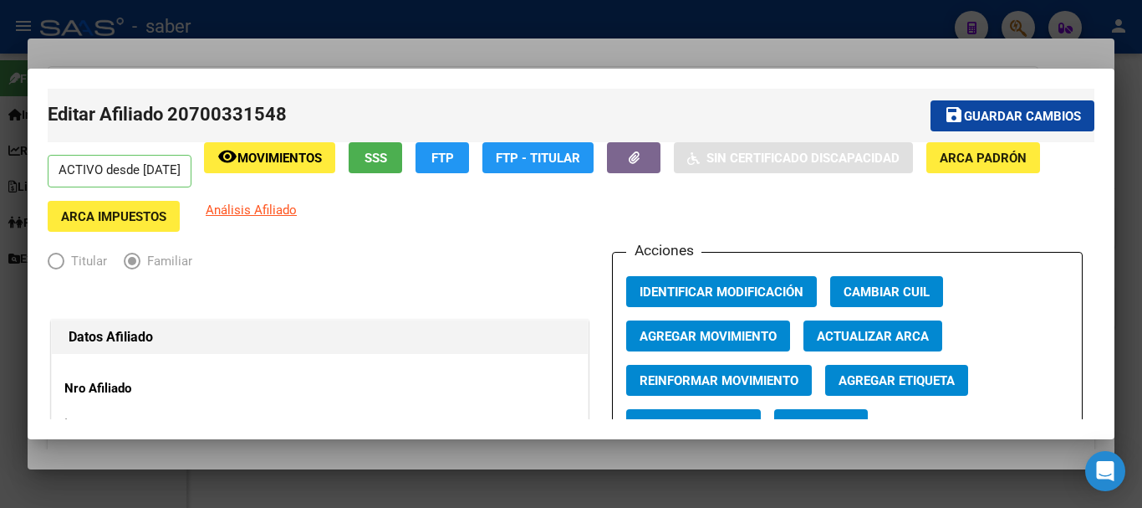
click at [83, 17] on div at bounding box center [571, 254] width 1142 height 508
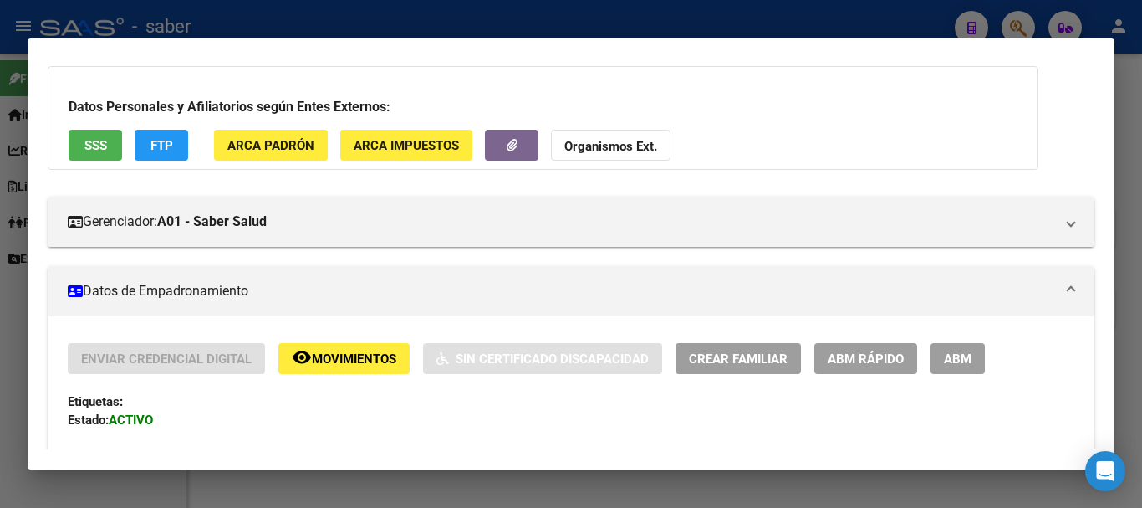
click at [88, 22] on div at bounding box center [571, 254] width 1142 height 508
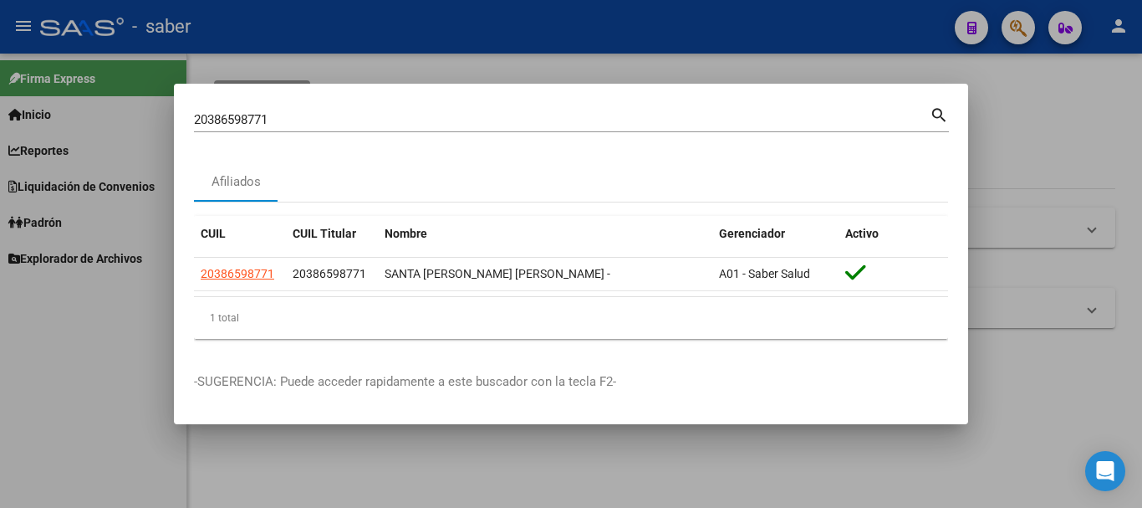
click at [88, 22] on div at bounding box center [571, 254] width 1142 height 508
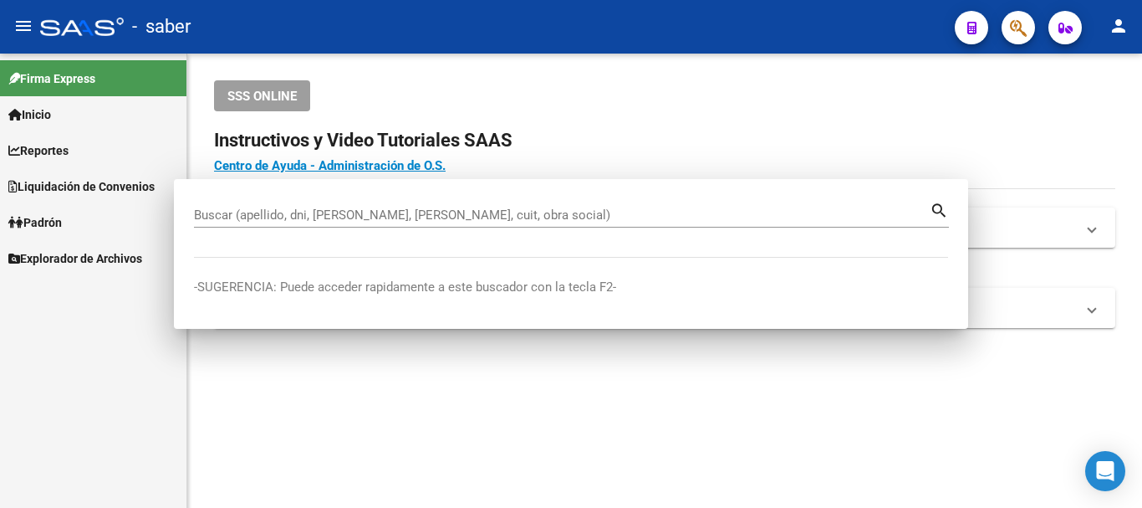
click at [88, 22] on div at bounding box center [82, 27] width 84 height 18
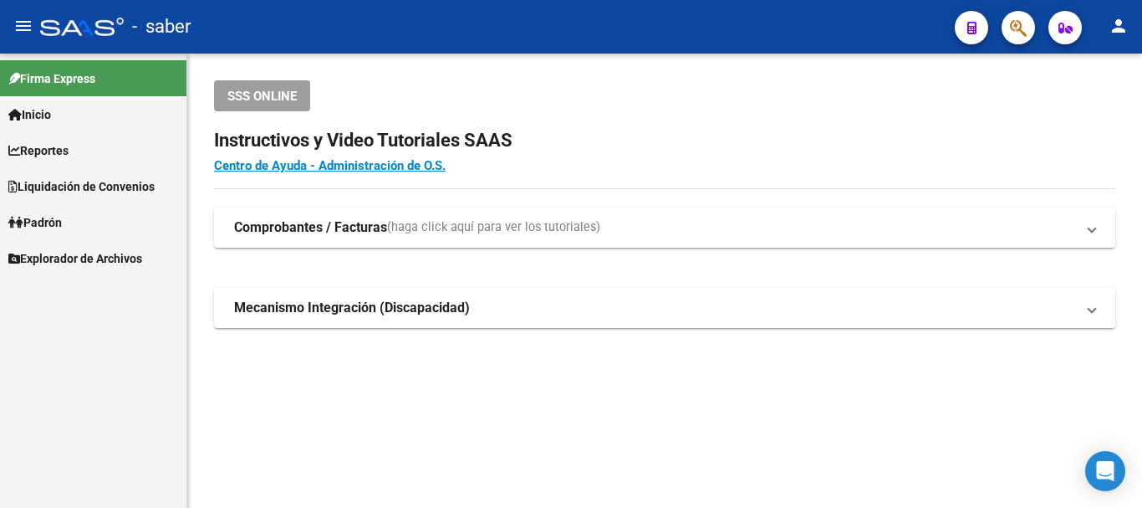
click at [88, 22] on div at bounding box center [82, 27] width 84 height 18
click at [1014, 15] on span "button" at bounding box center [1018, 28] width 17 height 34
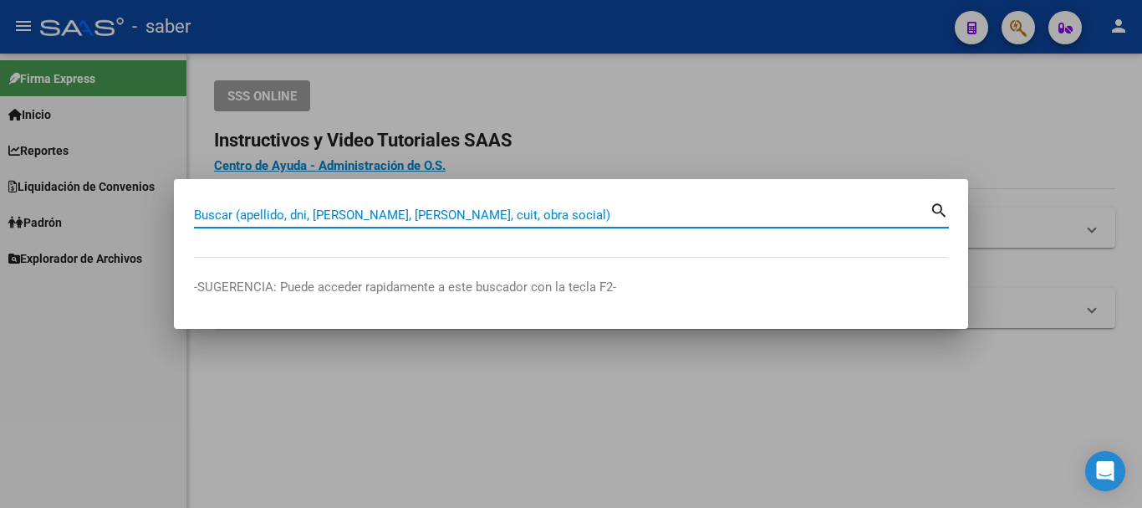
paste input "20386598771"
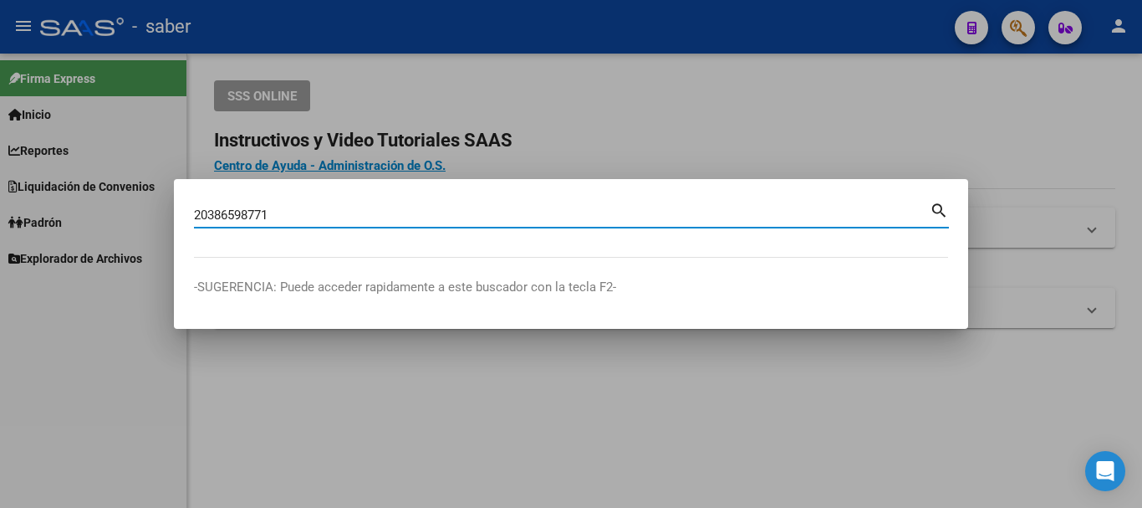
type input "20386598771"
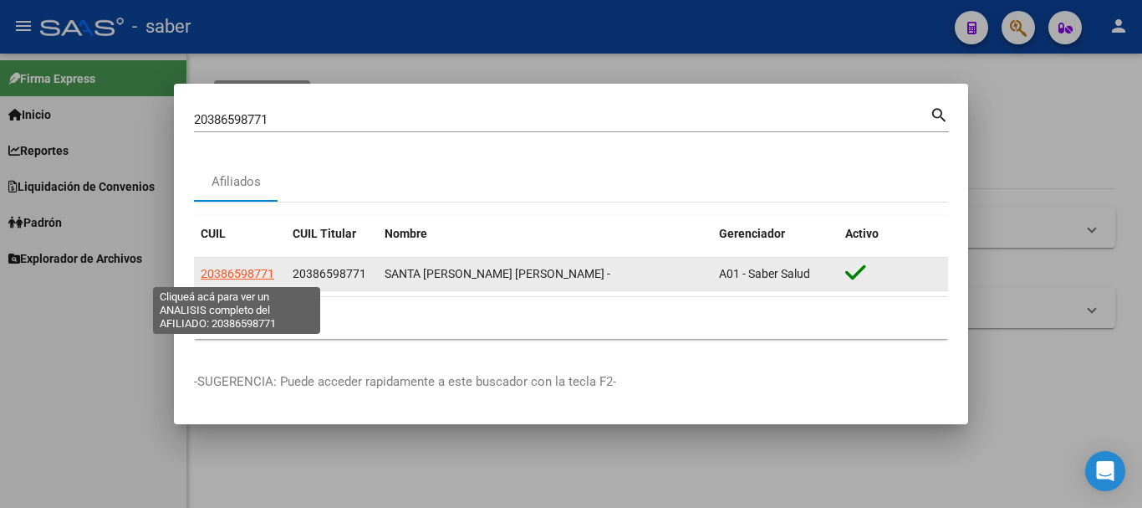
click at [258, 274] on span "20386598771" at bounding box center [238, 273] width 74 height 13
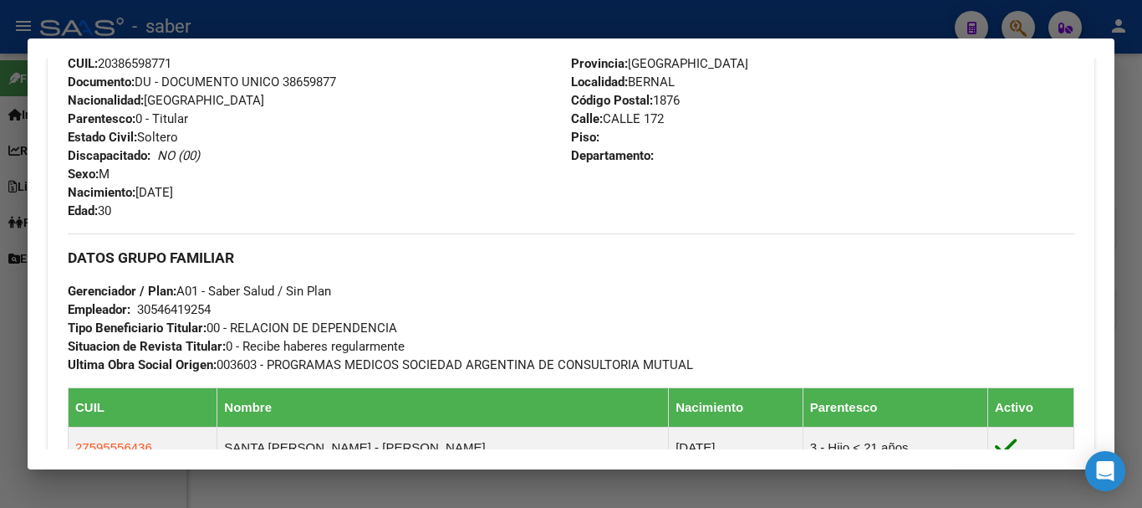
scroll to position [753, 0]
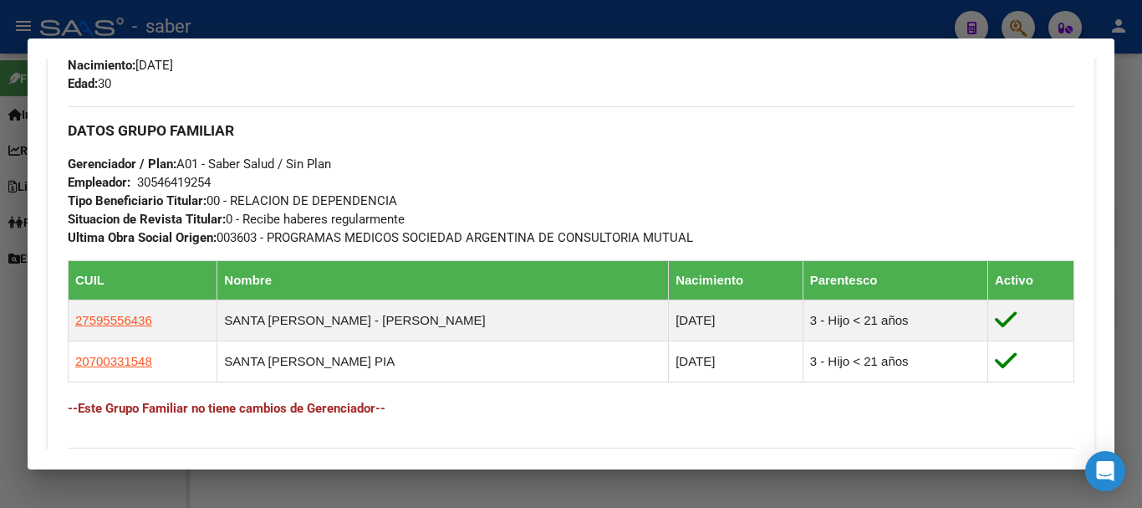
click at [82, 25] on div at bounding box center [571, 254] width 1142 height 508
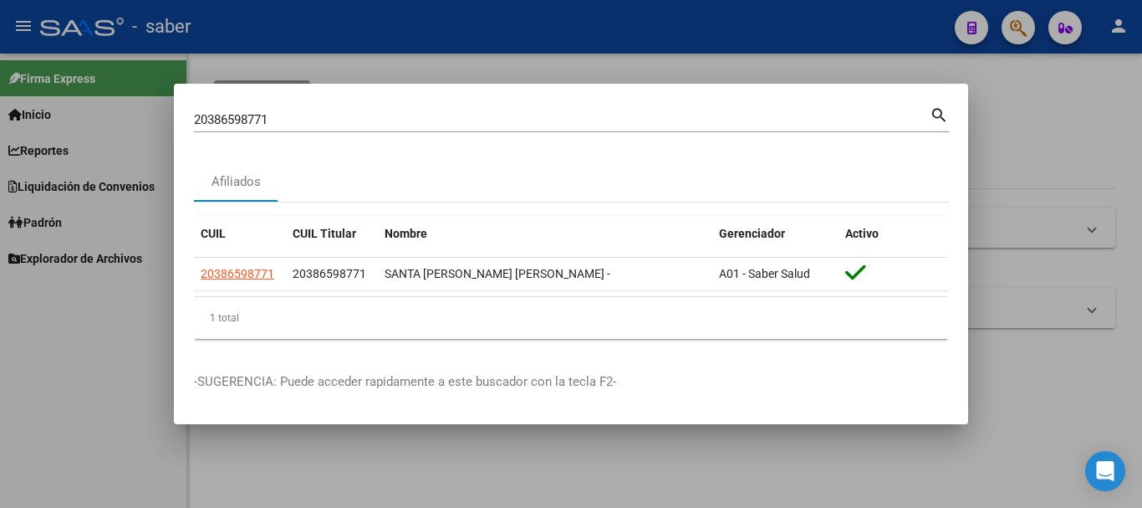
click at [82, 25] on div at bounding box center [571, 254] width 1142 height 508
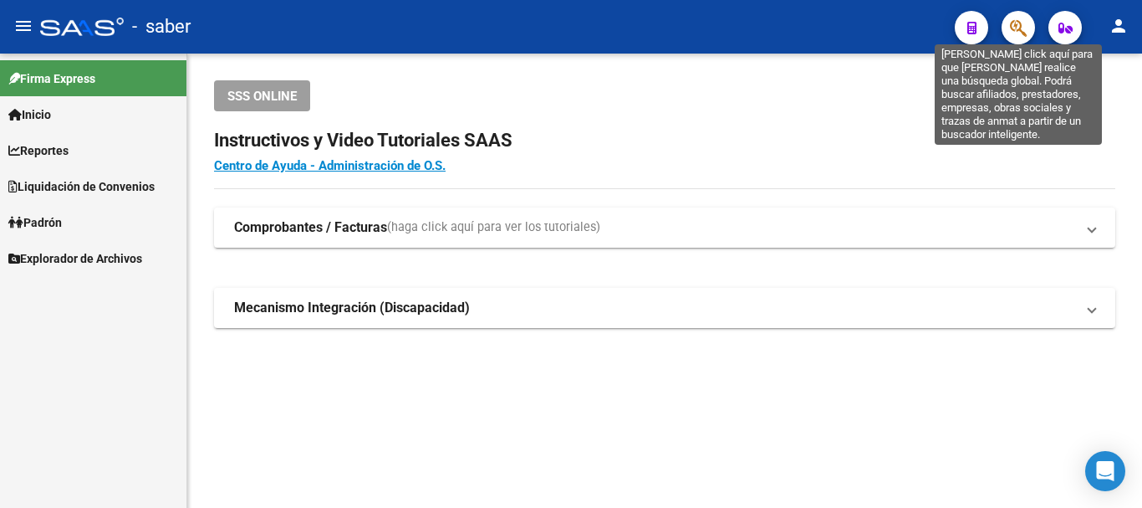
click at [1019, 23] on icon "button" at bounding box center [1018, 27] width 17 height 19
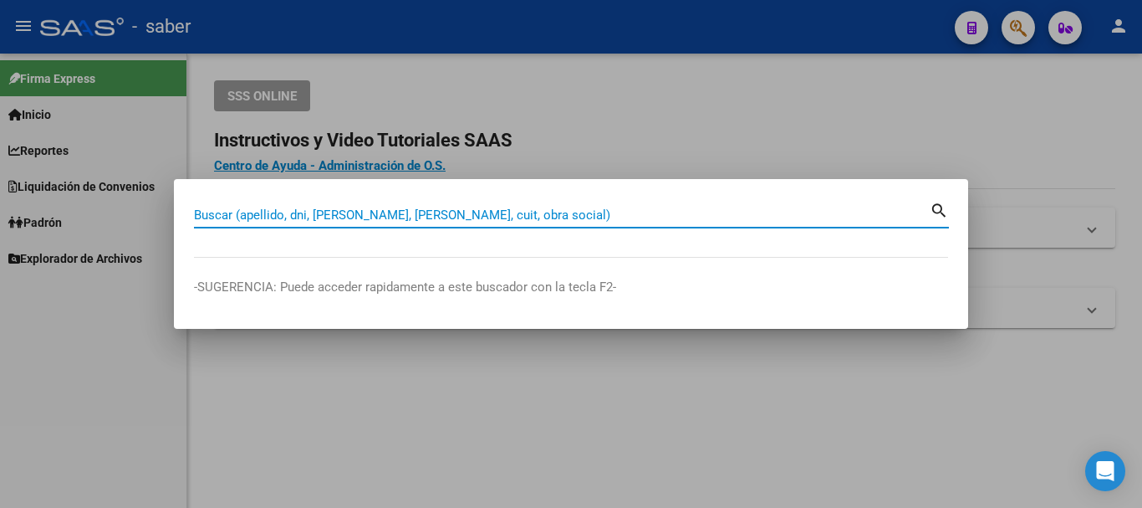
paste input "20359755261"
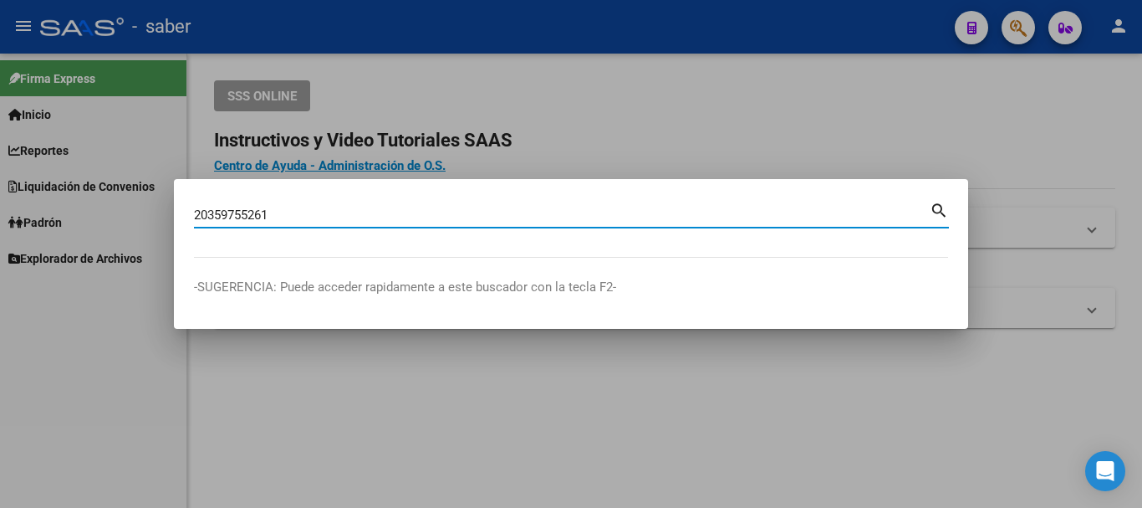
type input "20359755261"
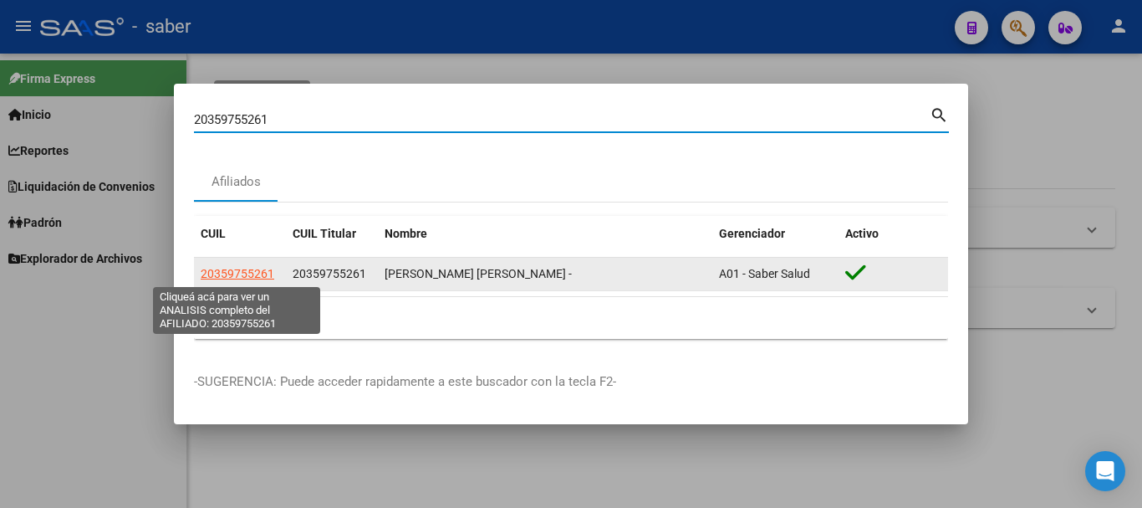
click at [248, 276] on span "20359755261" at bounding box center [238, 273] width 74 height 13
type textarea "20359755261"
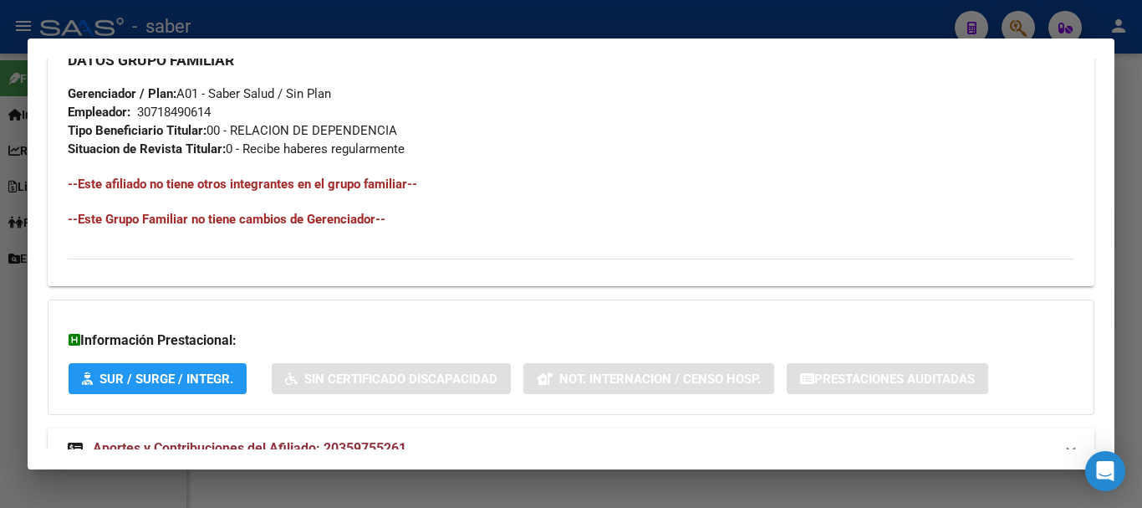
scroll to position [879, 0]
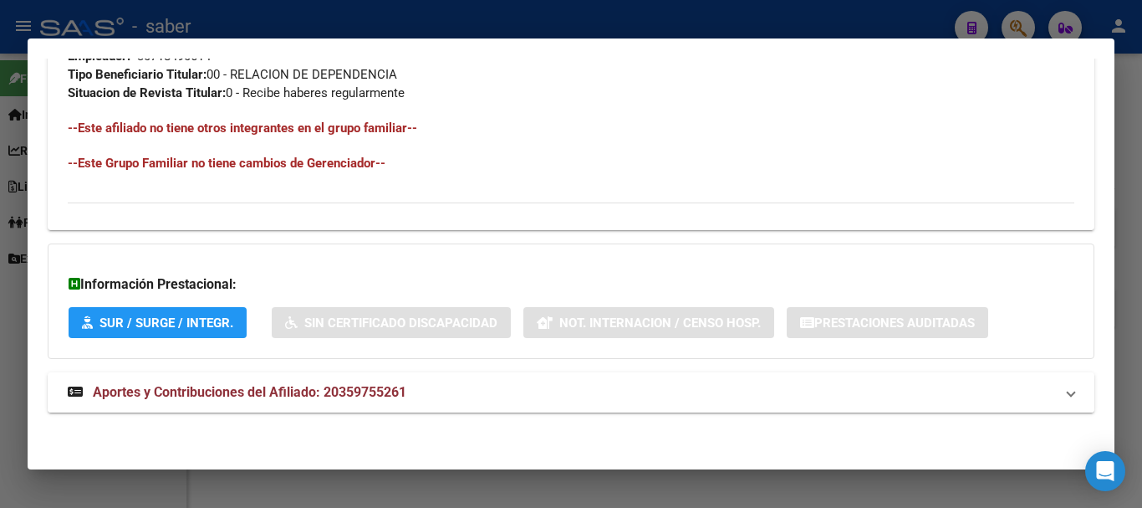
click at [188, 396] on span "Aportes y Contribuciones del Afiliado: 20359755261" at bounding box center [250, 392] width 314 height 16
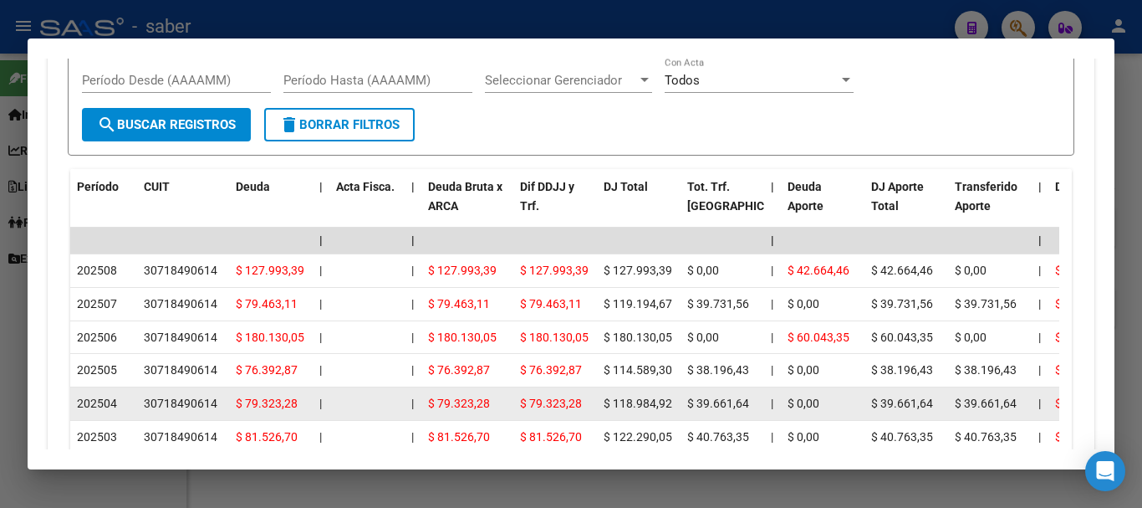
scroll to position [1464, 0]
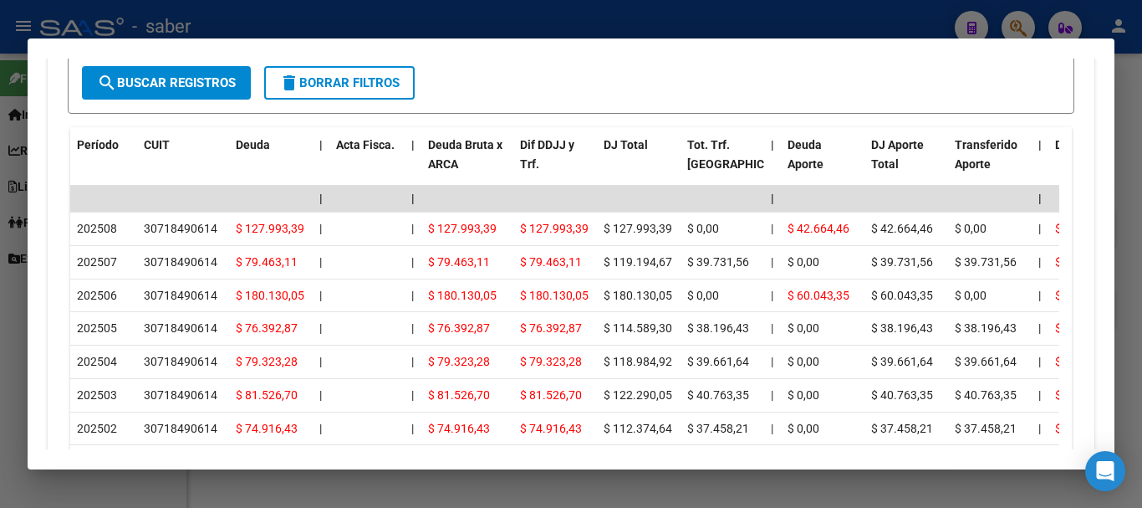
drag, startPoint x: 64, startPoint y: 29, endPoint x: 92, endPoint y: 12, distance: 33.4
click at [64, 28] on div at bounding box center [571, 254] width 1142 height 508
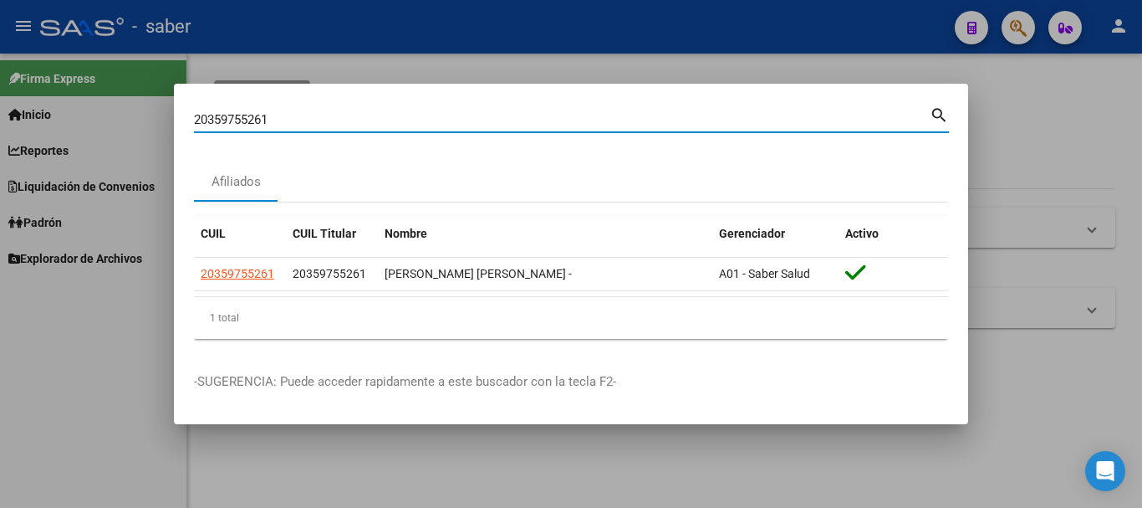
drag, startPoint x: 156, startPoint y: 117, endPoint x: 146, endPoint y: 115, distance: 10.3
click at [146, 117] on div "20359755261 Buscar (apellido, dni, cuil, nro traspaso, cuit, obra social) searc…" at bounding box center [571, 254] width 1142 height 508
paste input "180761595"
type input "20180761595"
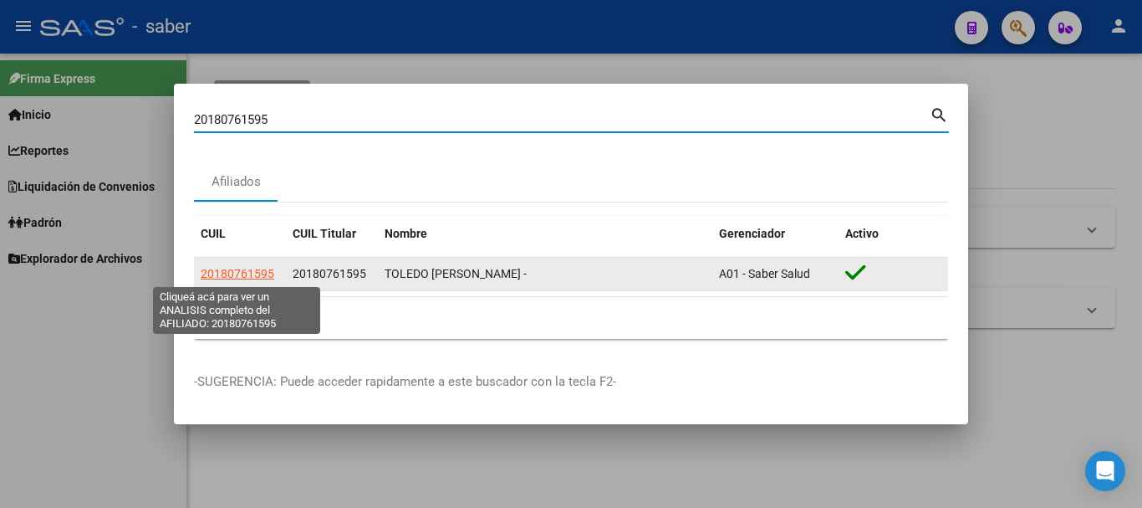
click at [254, 276] on span "20180761595" at bounding box center [238, 273] width 74 height 13
type textarea "20180761595"
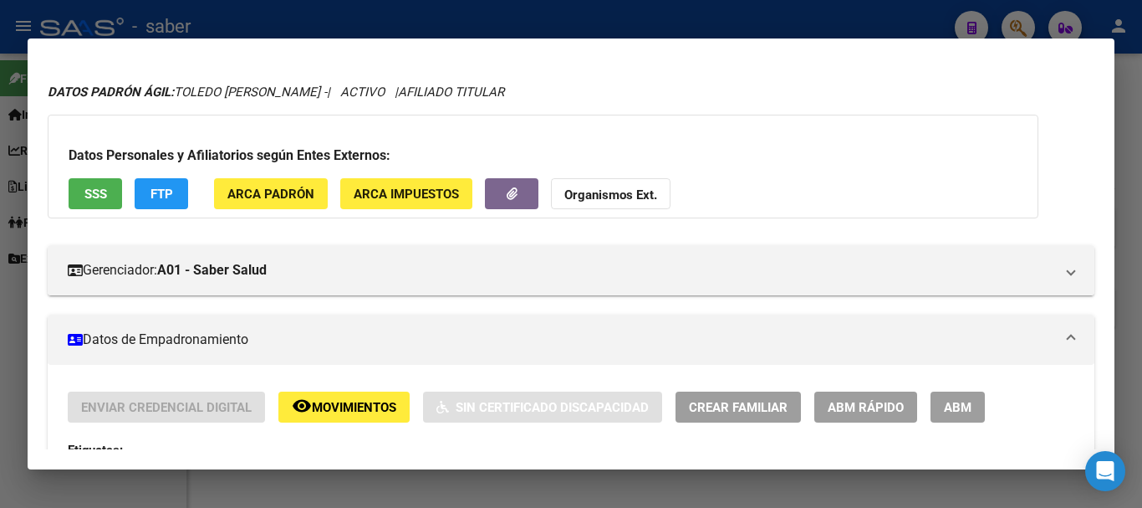
scroll to position [0, 0]
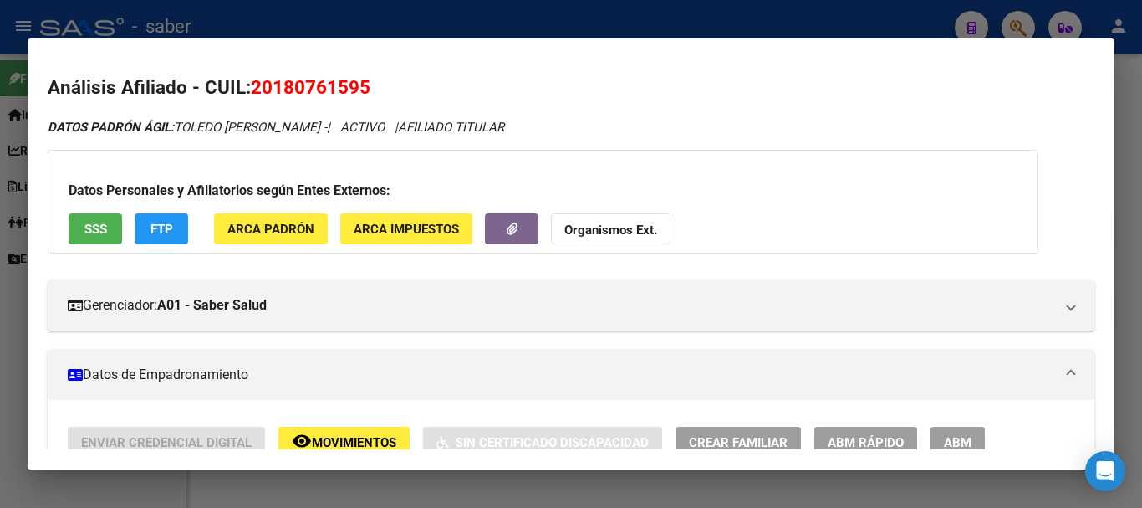
click at [93, 24] on div at bounding box center [571, 254] width 1142 height 508
